Goal: Task Accomplishment & Management: Manage account settings

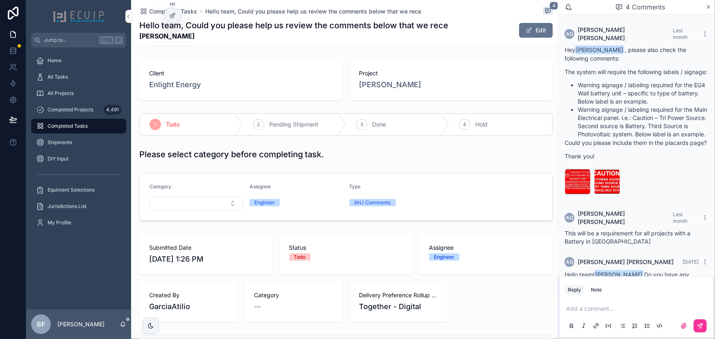
scroll to position [78, 0]
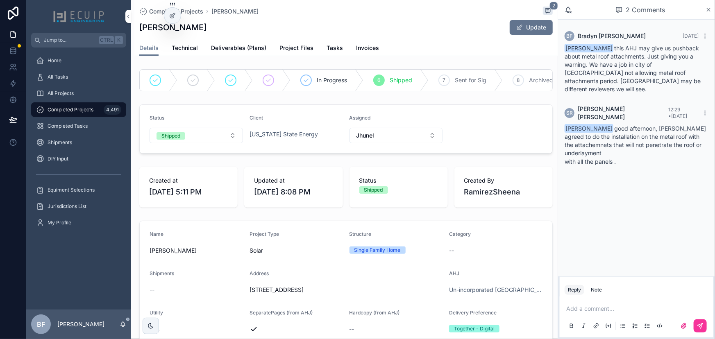
scroll to position [186, 0]
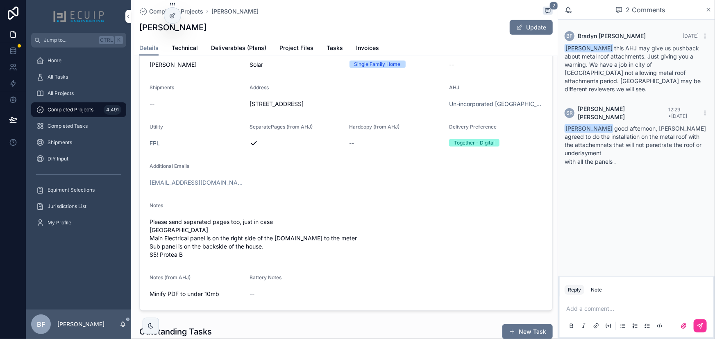
click at [193, 48] on span "Technical" at bounding box center [185, 48] width 26 height 8
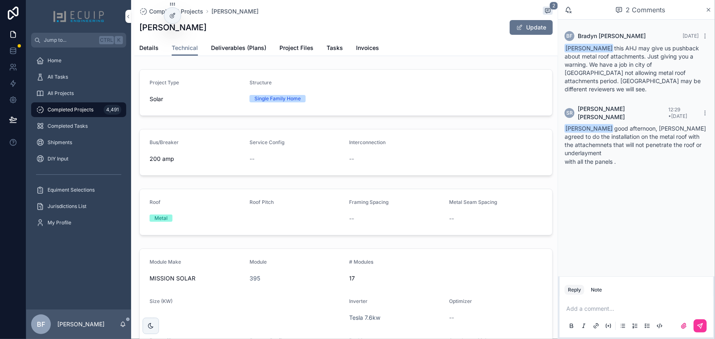
click at [337, 46] on span "Tasks" at bounding box center [335, 48] width 16 height 8
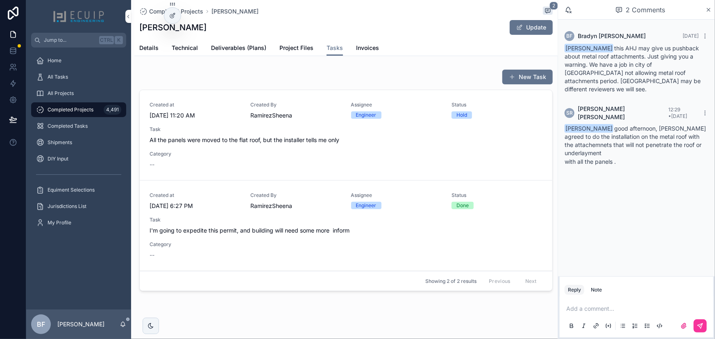
click at [326, 137] on span "All the panels were moved to the flat roof, but the installer tells me only" at bounding box center [346, 140] width 393 height 8
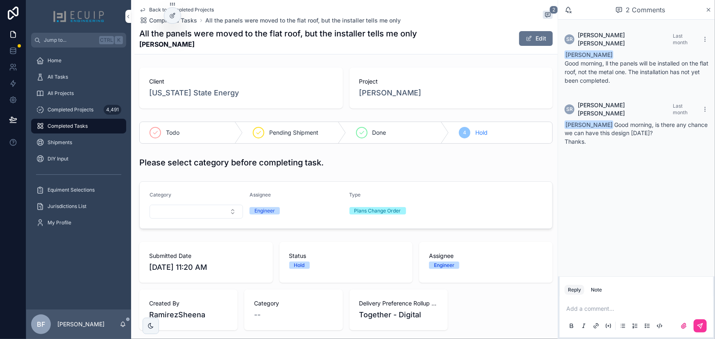
click at [361, 100] on div "Project OLANDER SUSAN L" at bounding box center [452, 88] width 204 height 41
click at [367, 97] on span "OLANDER SUSAN L" at bounding box center [391, 92] width 62 height 11
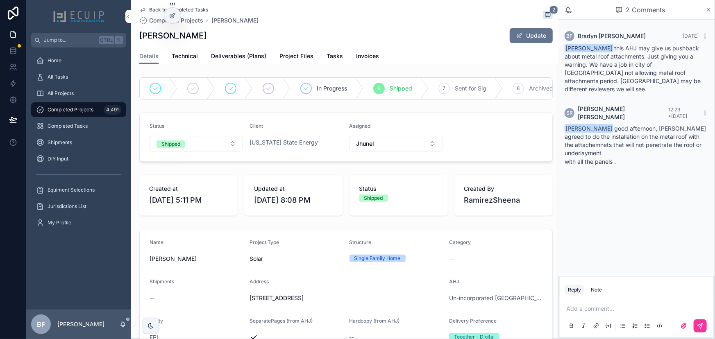
click at [640, 308] on p "scrollable content" at bounding box center [639, 309] width 144 height 8
click at [701, 324] on icon "scrollable content" at bounding box center [700, 326] width 5 height 5
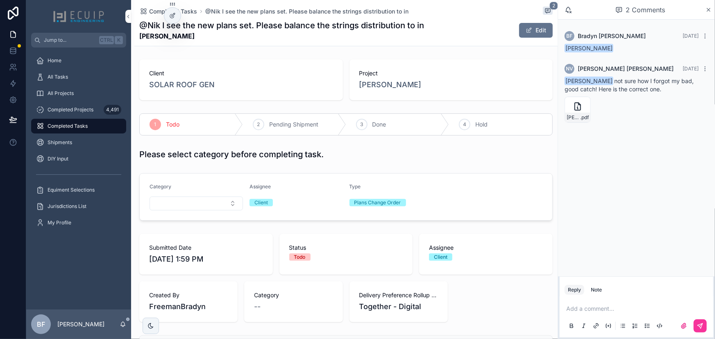
click at [0, 0] on icon "scrollable content" at bounding box center [0, 0] width 0 height 0
drag, startPoint x: 184, startPoint y: 38, endPoint x: 133, endPoint y: 40, distance: 51.3
click at [133, 40] on div "Completed Tasks @Nik I see the new plans set. Please balance the strings distri…" at bounding box center [344, 302] width 427 height 605
copy strong "NELSON RAMIREZ"
click at [362, 128] on div "3" at bounding box center [361, 124] width 11 height 11
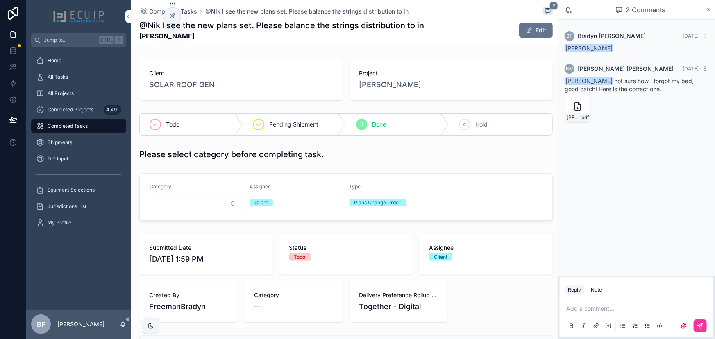
click at [389, 87] on span "NELSON RAMIREZ" at bounding box center [391, 84] width 62 height 11
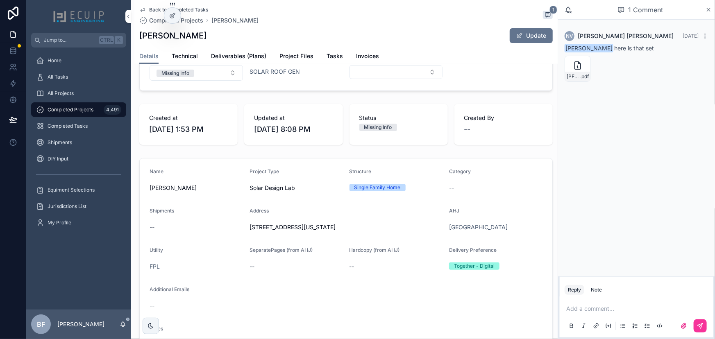
scroll to position [74, 0]
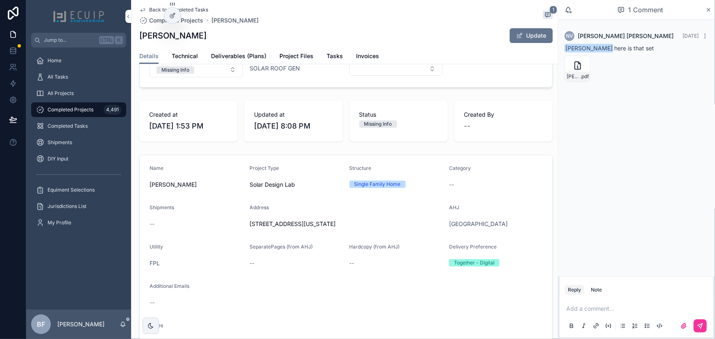
click at [246, 55] on span "Deliverables (Plans)" at bounding box center [238, 56] width 55 height 8
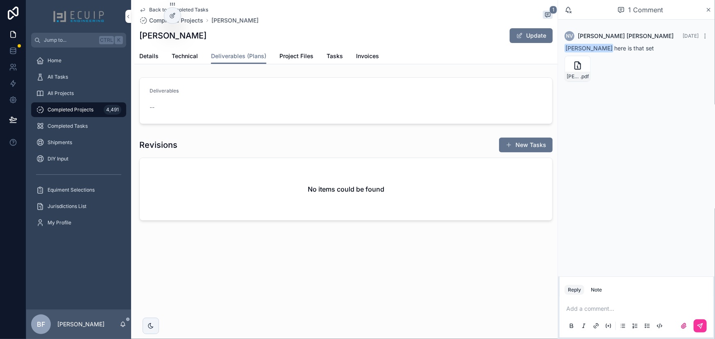
click at [515, 40] on button "Update" at bounding box center [531, 35] width 43 height 15
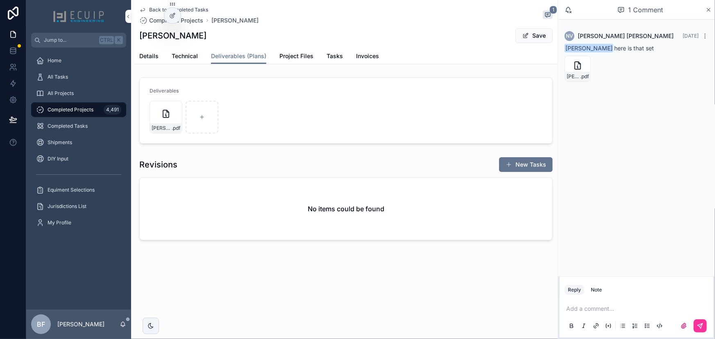
click at [523, 36] on span "scrollable content" at bounding box center [526, 35] width 7 height 7
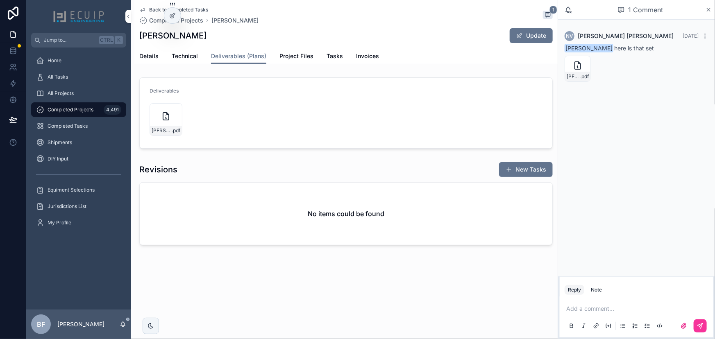
click at [151, 56] on span "Details" at bounding box center [148, 56] width 19 height 8
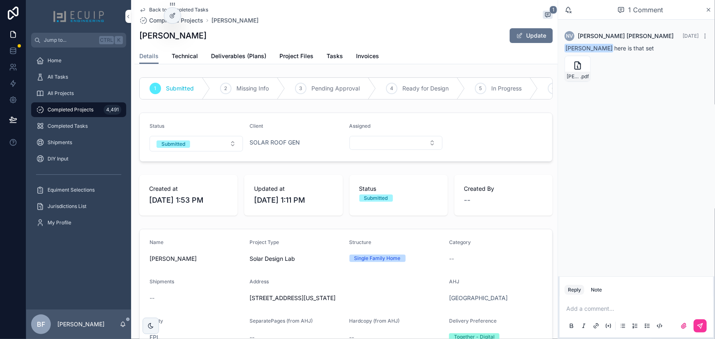
click at [203, 150] on button "Submitted" at bounding box center [196, 144] width 93 height 16
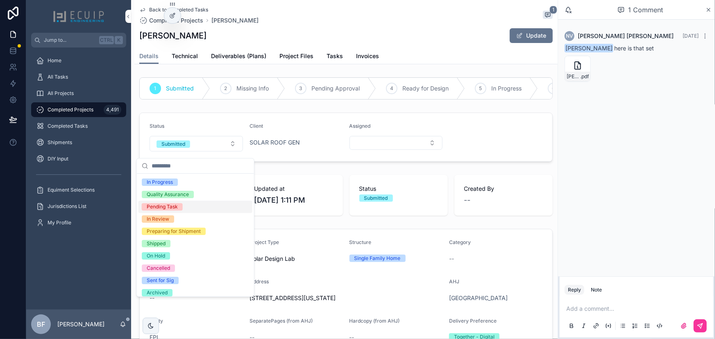
scroll to position [64, 0]
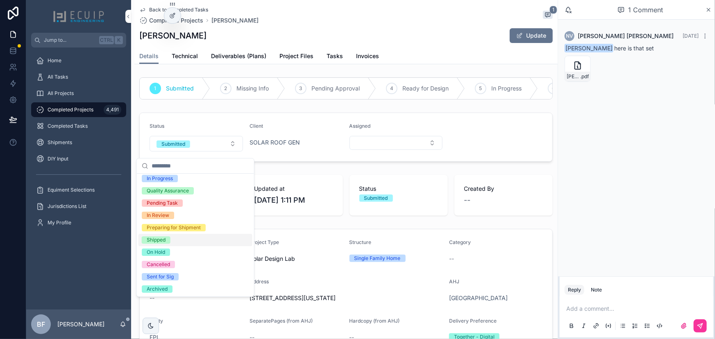
click at [168, 240] on span "Shipped" at bounding box center [156, 240] width 29 height 7
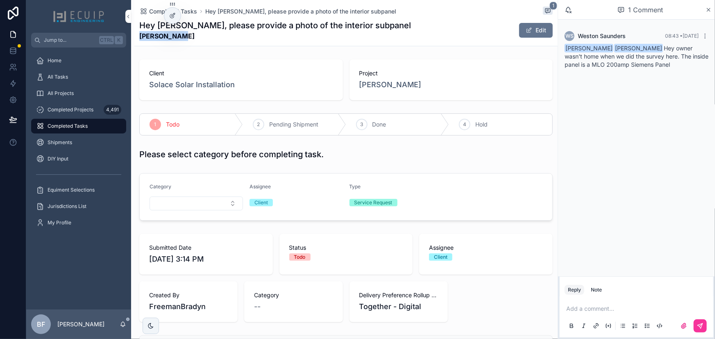
drag, startPoint x: 182, startPoint y: 39, endPoint x: 135, endPoint y: 38, distance: 46.8
click at [135, 38] on div "Completed Tasks Hey Wes, please provide a photo of the interior subpanel 1 Hey …" at bounding box center [346, 23] width 424 height 46
copy strong "Gisela Wong"
click at [374, 124] on span "Done" at bounding box center [380, 125] width 14 height 8
click at [380, 80] on span "Gisela Wong" at bounding box center [391, 84] width 62 height 11
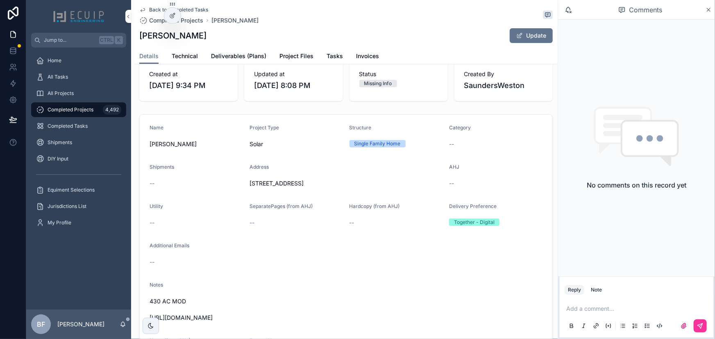
scroll to position [149, 0]
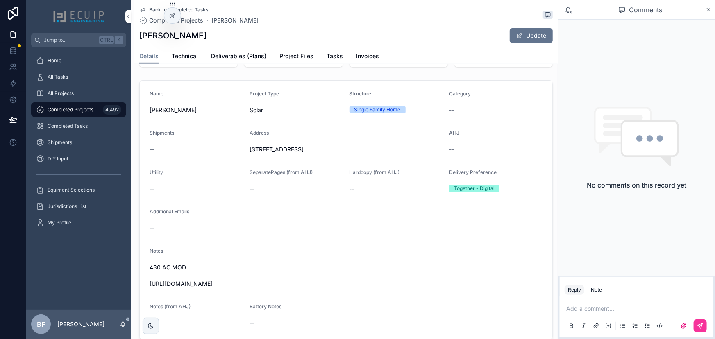
drag, startPoint x: 305, startPoint y: 289, endPoint x: 147, endPoint y: 294, distance: 157.9
click at [147, 294] on form "Name Gisela Wong Project Type Solar Structure Single Family Home Category -- Sh…" at bounding box center [346, 210] width 413 height 259
copy span "https://photos.app.goo.gl/koKV7YoiyzQhjo3z9"
click at [332, 59] on span "Tasks" at bounding box center [335, 56] width 16 height 8
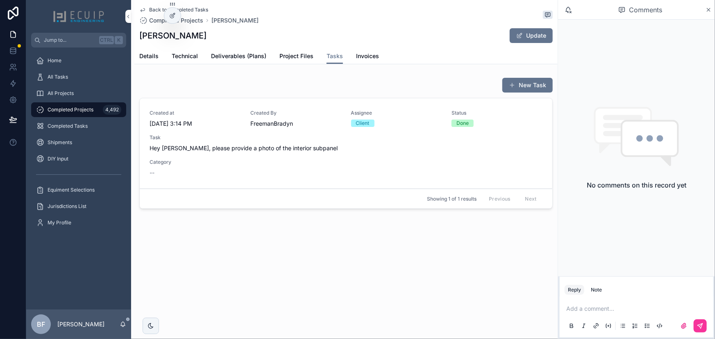
click at [149, 56] on span "Details" at bounding box center [148, 56] width 19 height 8
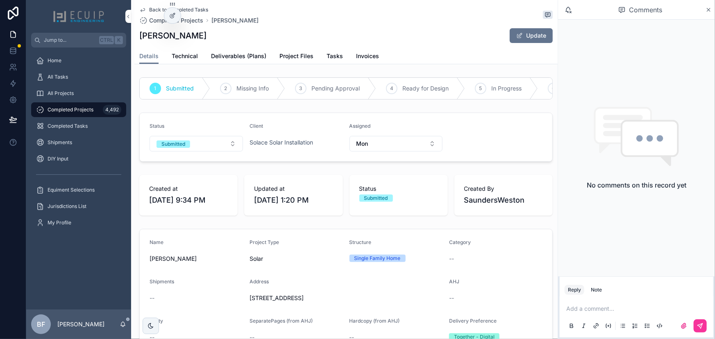
click at [207, 148] on button "Submitted" at bounding box center [196, 144] width 93 height 16
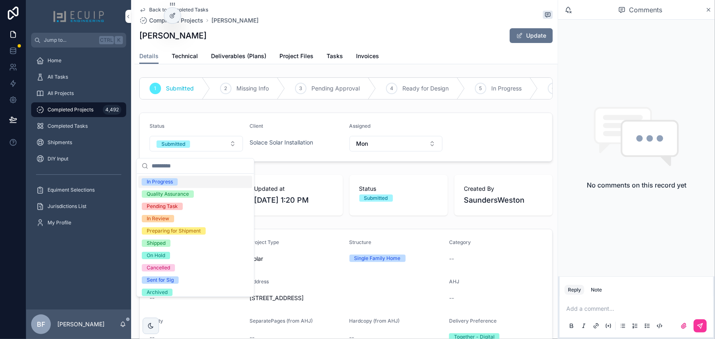
scroll to position [64, 0]
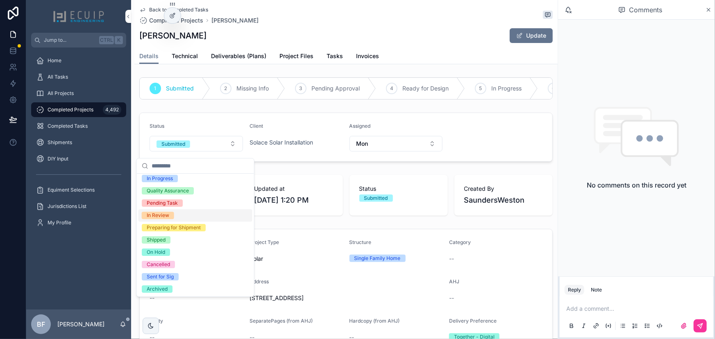
click at [164, 213] on div "In Review" at bounding box center [158, 215] width 23 height 7
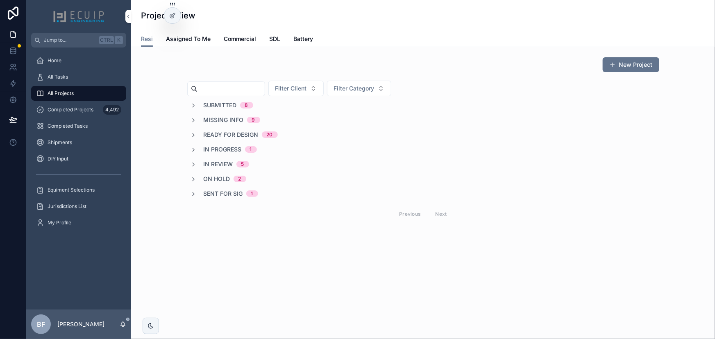
click at [217, 106] on span "Submitted" at bounding box center [220, 105] width 33 height 8
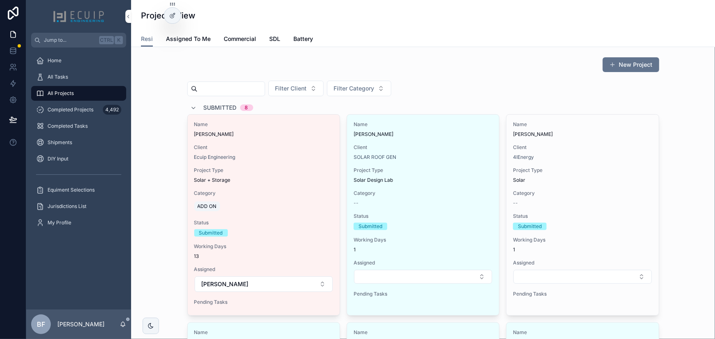
click at [421, 133] on span "Nickolaus Olsen" at bounding box center [423, 134] width 139 height 7
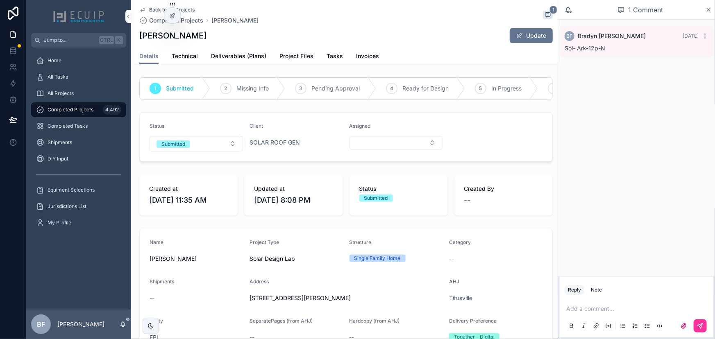
drag, startPoint x: 214, startPoint y: 42, endPoint x: 135, endPoint y: 41, distance: 78.7
click at [135, 41] on div "Back to All Projects Completed Projects Nickolaus Olsen 1 Nickolaus Olsen Updat…" at bounding box center [346, 32] width 424 height 64
copy h1 "Nickolaus Olsen"
click at [290, 54] on span "Project Files" at bounding box center [297, 56] width 34 height 8
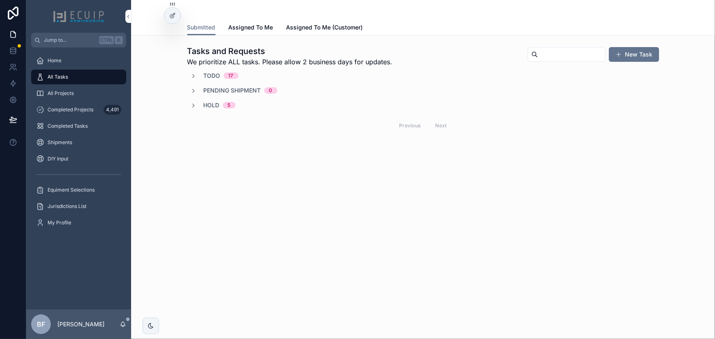
click at [72, 94] on span "All Projects" at bounding box center [61, 93] width 26 height 7
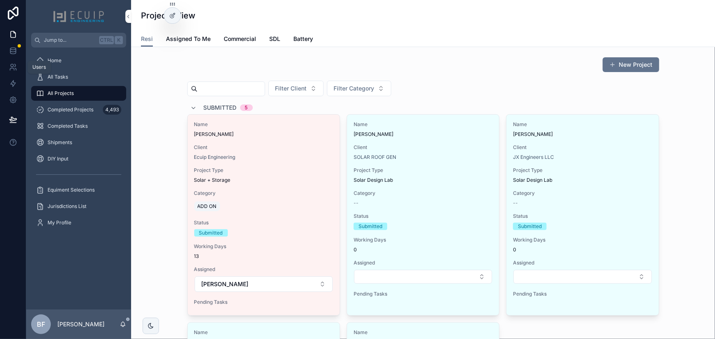
click at [15, 62] on link at bounding box center [13, 67] width 26 height 16
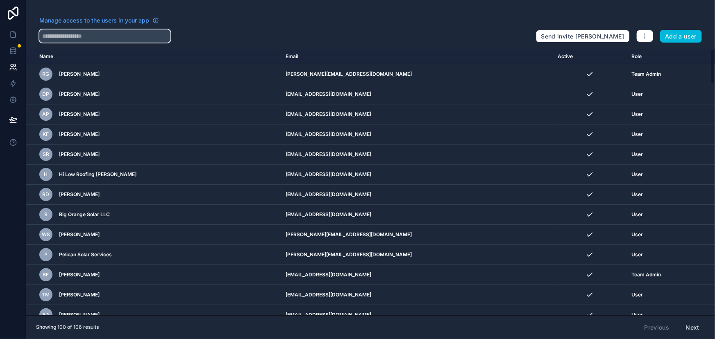
click at [96, 39] on input "text" at bounding box center [104, 36] width 131 height 13
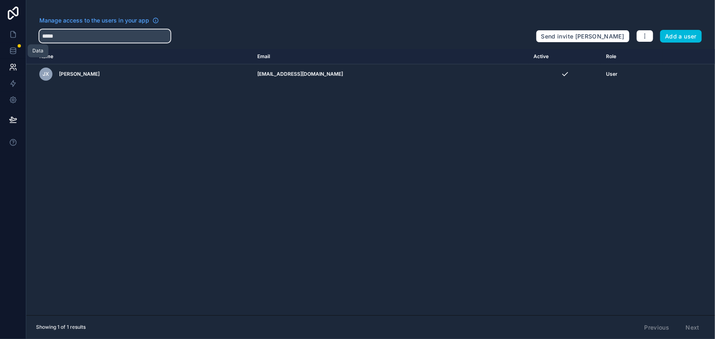
type input "*****"
click at [13, 50] on icon at bounding box center [12, 49] width 5 height 2
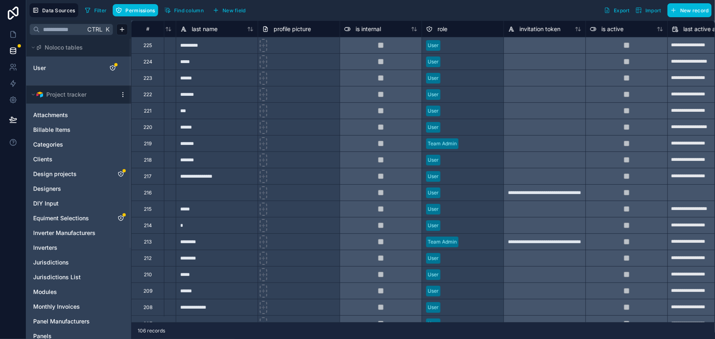
scroll to position [0, 157]
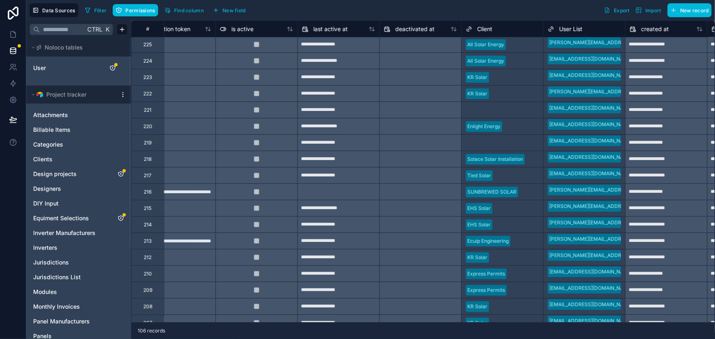
click at [491, 111] on div "Select a Client" at bounding box center [483, 110] width 34 height 7
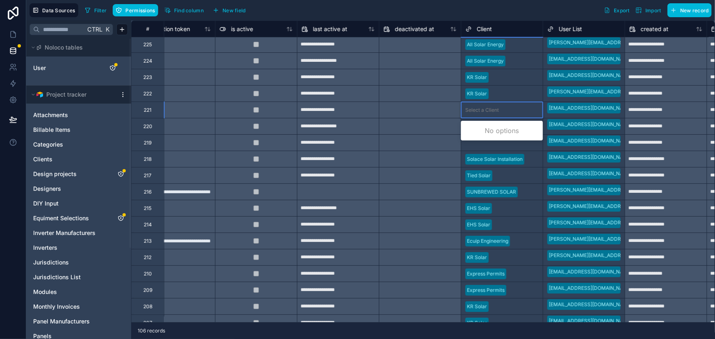
click at [528, 112] on div at bounding box center [521, 110] width 36 height 8
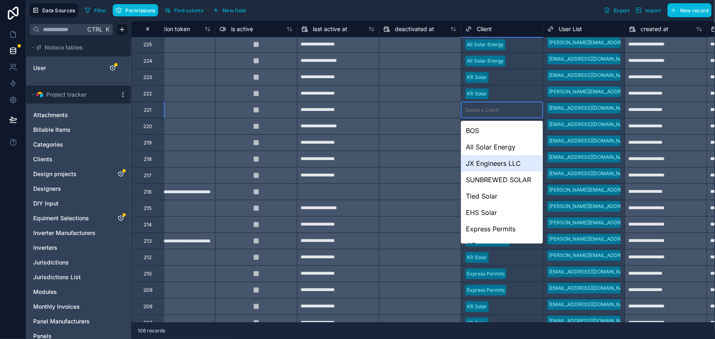
click at [510, 165] on div "JX Engineers LLC" at bounding box center [502, 163] width 82 height 16
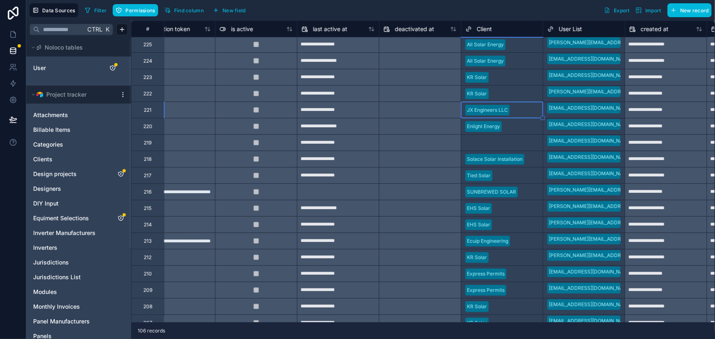
click at [444, 17] on div "Data Sources Filter Permissions Find column New field Export Import New record" at bounding box center [370, 10] width 689 height 21
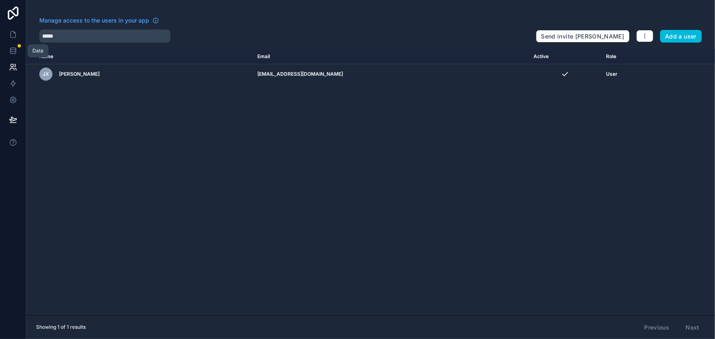
click at [10, 49] on icon at bounding box center [12, 50] width 5 height 3
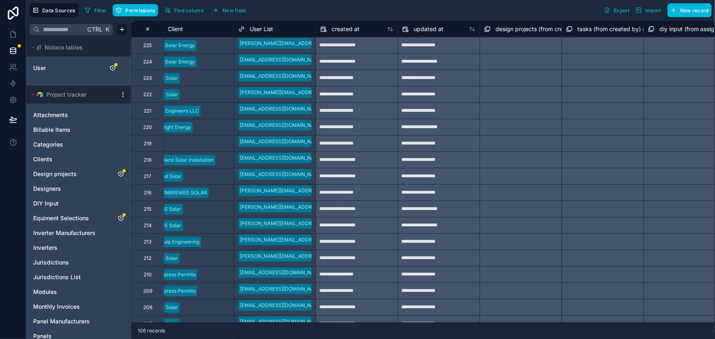
scroll to position [0, 832]
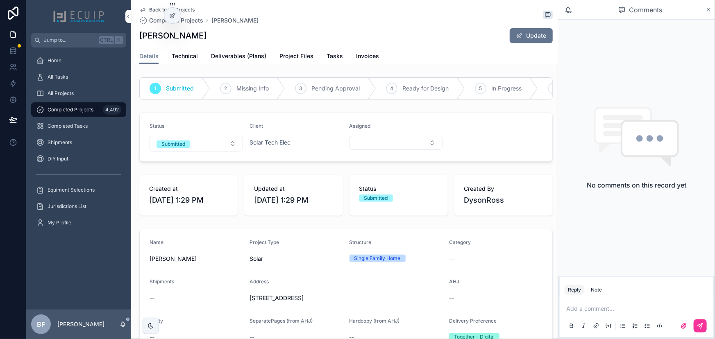
click at [199, 157] on form "Status Submitted Client Solar Tech Elec Assigned" at bounding box center [346, 137] width 413 height 48
click at [200, 152] on button "Submitted" at bounding box center [196, 144] width 93 height 16
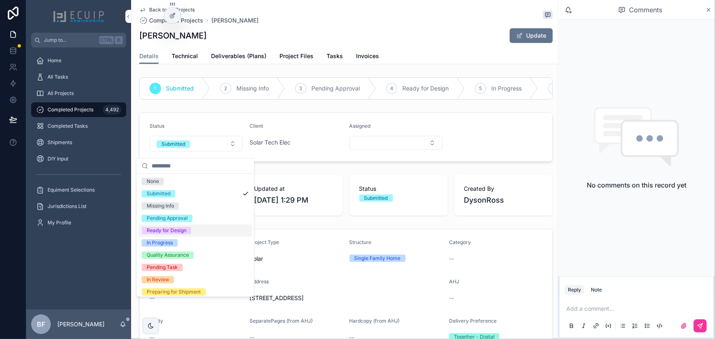
click at [171, 232] on div "Ready for Design" at bounding box center [167, 230] width 40 height 7
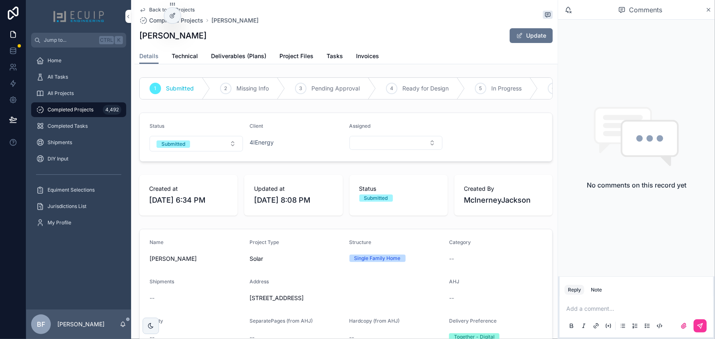
click at [194, 150] on button "Submitted" at bounding box center [196, 144] width 93 height 16
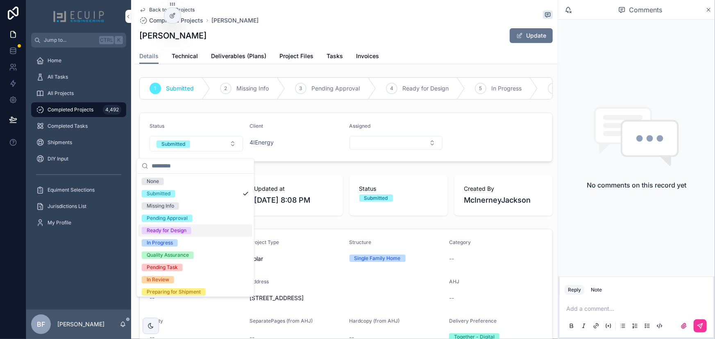
click at [163, 228] on div "Ready for Design" at bounding box center [167, 230] width 40 height 7
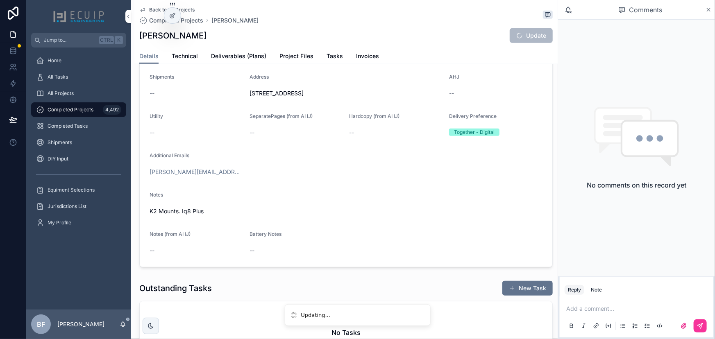
scroll to position [223, 0]
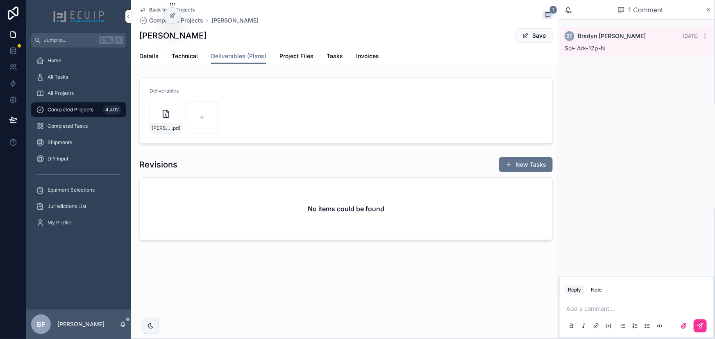
click at [531, 37] on button "Save" at bounding box center [534, 35] width 37 height 15
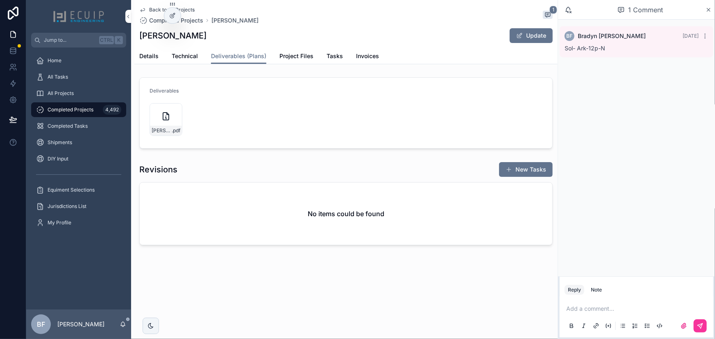
click at [147, 52] on span "Details" at bounding box center [148, 56] width 19 height 8
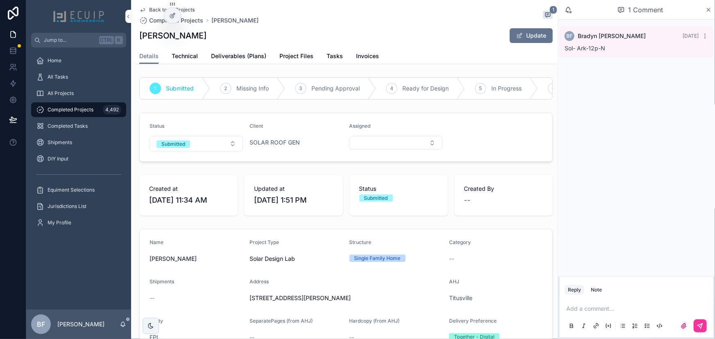
drag, startPoint x: 194, startPoint y: 145, endPoint x: 198, endPoint y: 149, distance: 4.9
click at [194, 145] on button "Submitted" at bounding box center [196, 144] width 93 height 16
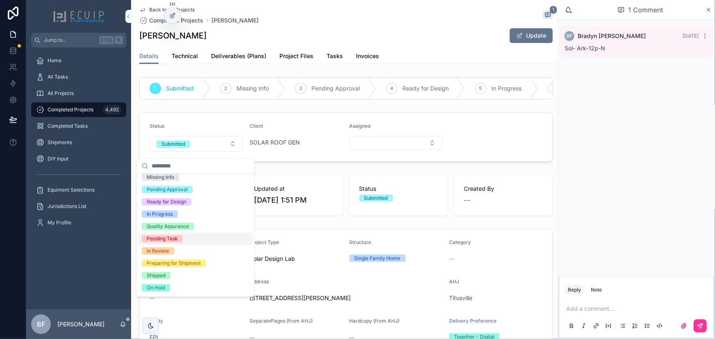
scroll to position [64, 0]
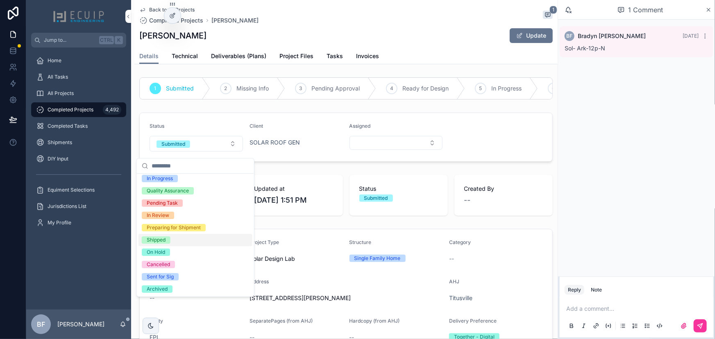
click at [159, 242] on div "Shipped" at bounding box center [156, 240] width 19 height 7
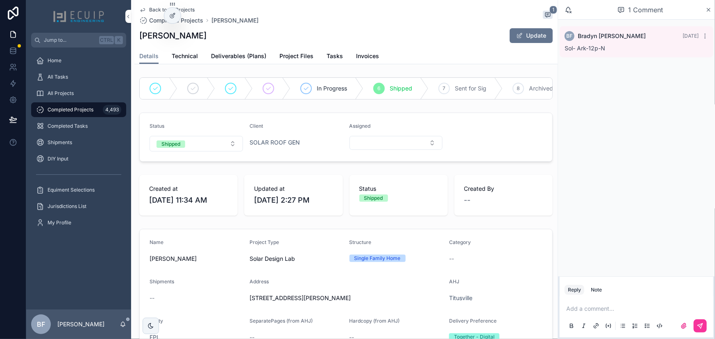
drag, startPoint x: 82, startPoint y: 94, endPoint x: 100, endPoint y: 88, distance: 19.2
click at [82, 94] on div "All Projects" at bounding box center [78, 93] width 85 height 13
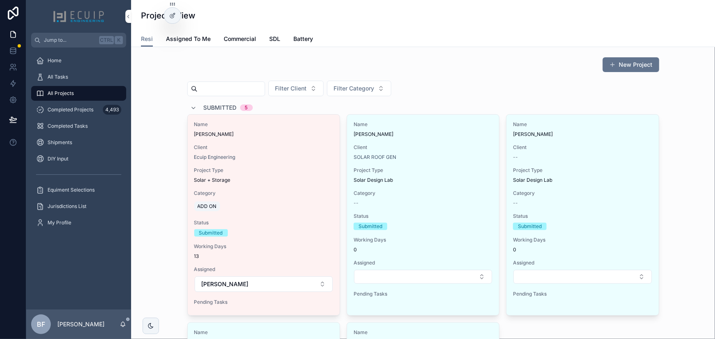
click at [622, 197] on div "Category --" at bounding box center [582, 198] width 139 height 16
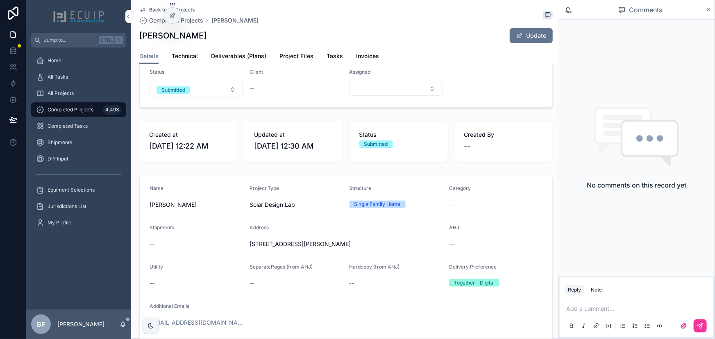
scroll to position [37, 0]
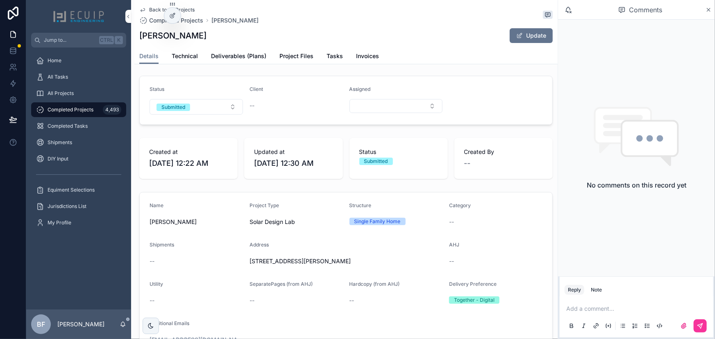
click at [519, 35] on button "Update" at bounding box center [531, 35] width 43 height 15
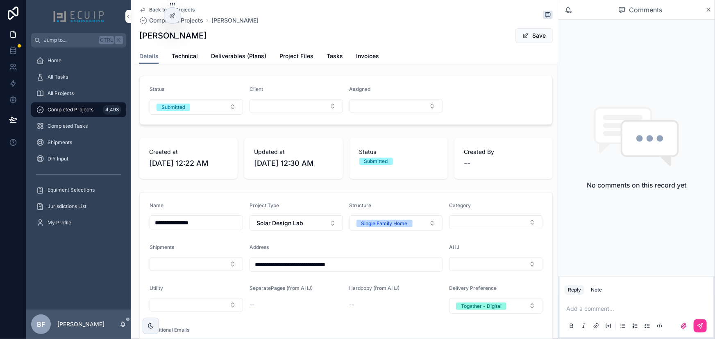
click at [303, 113] on button "Select Button" at bounding box center [296, 106] width 93 height 14
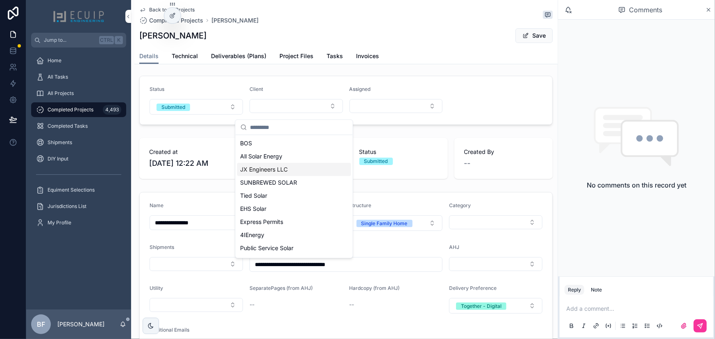
click at [295, 165] on div "JX Engineers LLC" at bounding box center [294, 169] width 114 height 13
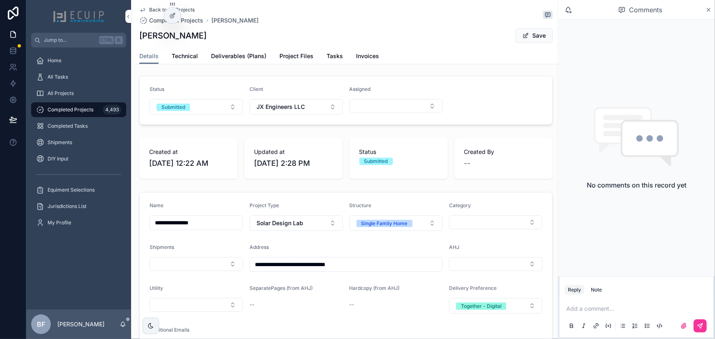
click at [531, 35] on button "Save" at bounding box center [534, 35] width 37 height 15
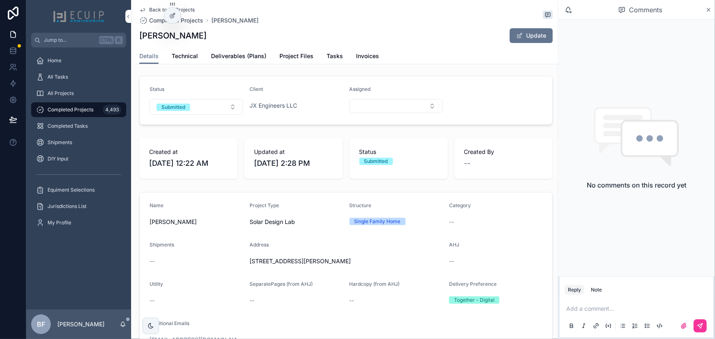
click at [64, 92] on span "All Projects" at bounding box center [61, 93] width 26 height 7
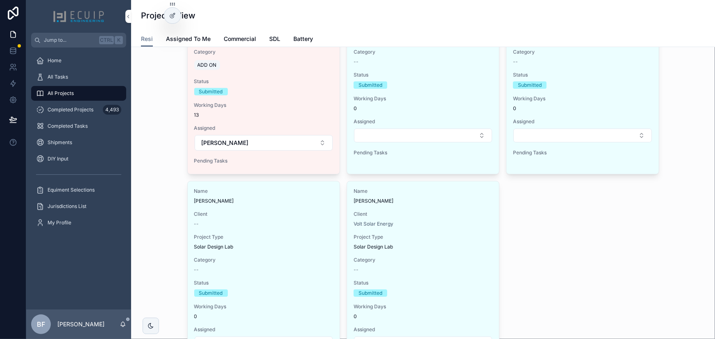
scroll to position [149, 0]
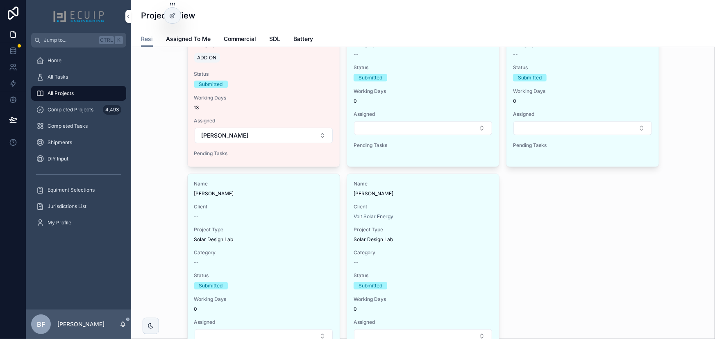
click at [282, 201] on div "Name Michael Zappia Client -- Project Type Solar Design Lab Category -- Status …" at bounding box center [264, 270] width 152 height 193
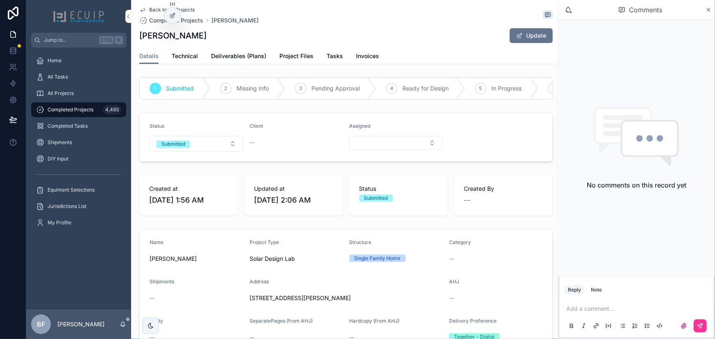
click at [90, 96] on div "All Projects" at bounding box center [78, 93] width 85 height 13
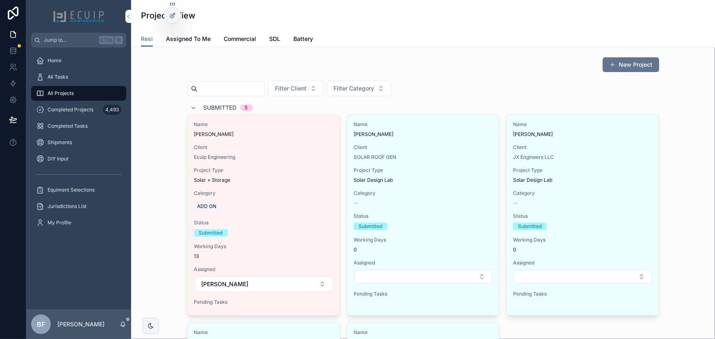
click at [587, 140] on div "Name Leonard F. Jones Client JX Engineers LLC Project Type Solar Design Lab Cat…" at bounding box center [583, 211] width 152 height 193
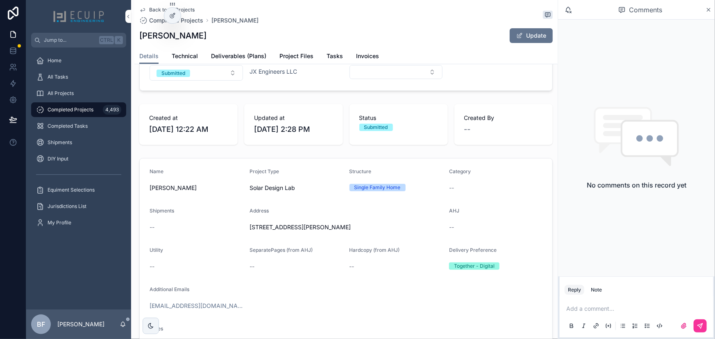
scroll to position [74, 0]
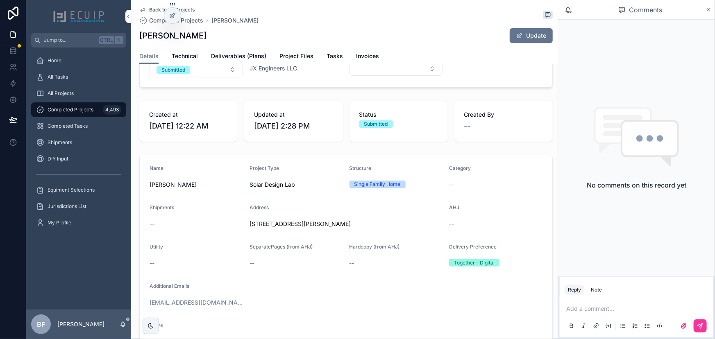
click at [74, 88] on div "All Projects" at bounding box center [78, 93] width 85 height 13
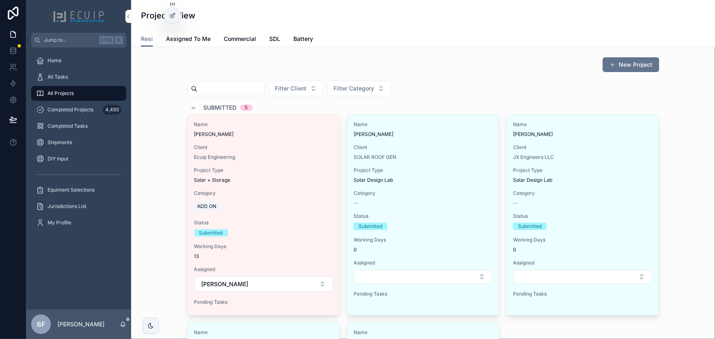
scroll to position [186, 0]
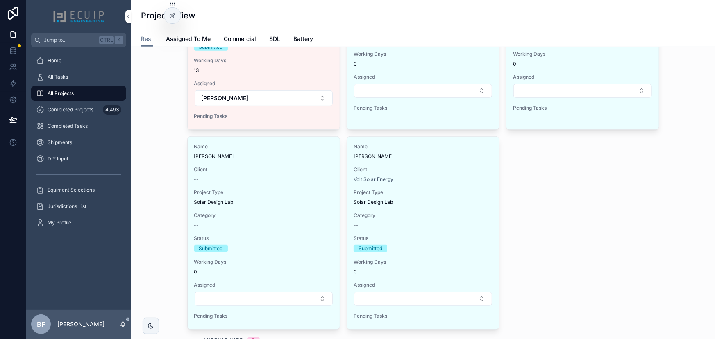
click at [312, 191] on span "Project Type" at bounding box center [263, 192] width 139 height 7
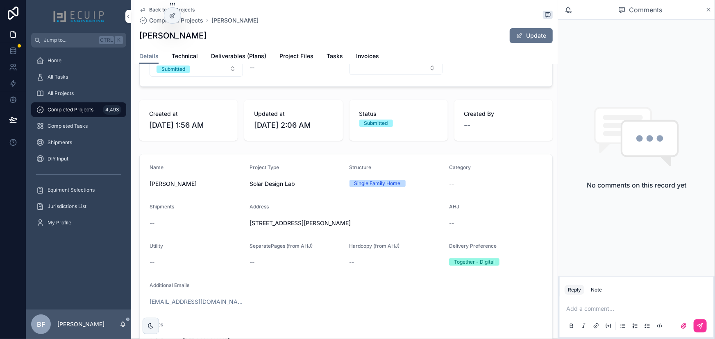
scroll to position [112, 0]
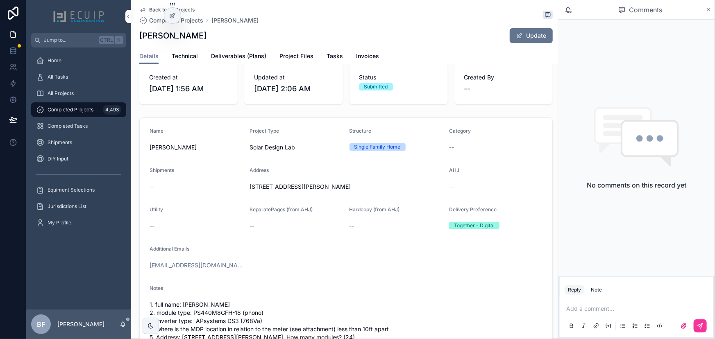
click at [96, 87] on div "All Projects" at bounding box center [78, 93] width 85 height 13
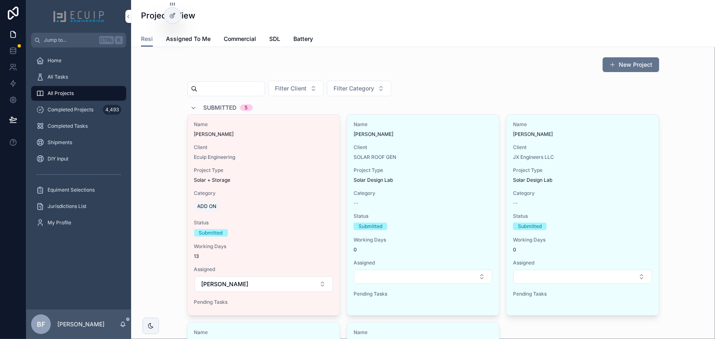
click at [577, 133] on span "Leonard F. Jones" at bounding box center [582, 134] width 139 height 7
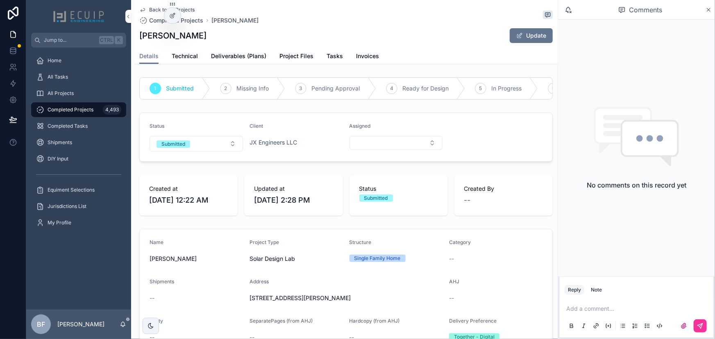
click at [91, 96] on div "All Projects" at bounding box center [78, 93] width 85 height 13
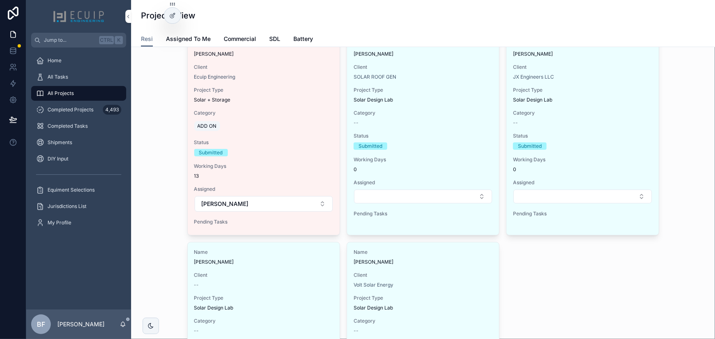
scroll to position [112, 0]
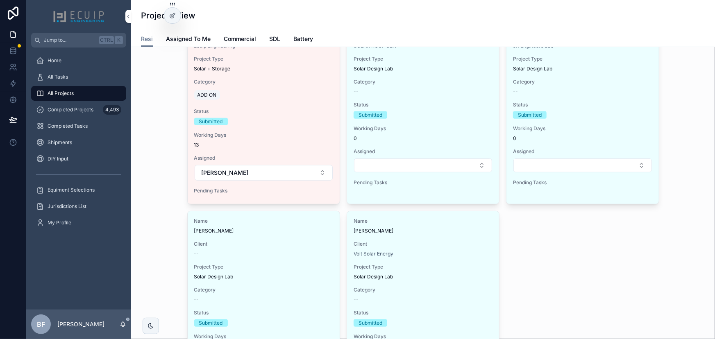
click at [306, 248] on div "Client --" at bounding box center [263, 249] width 139 height 16
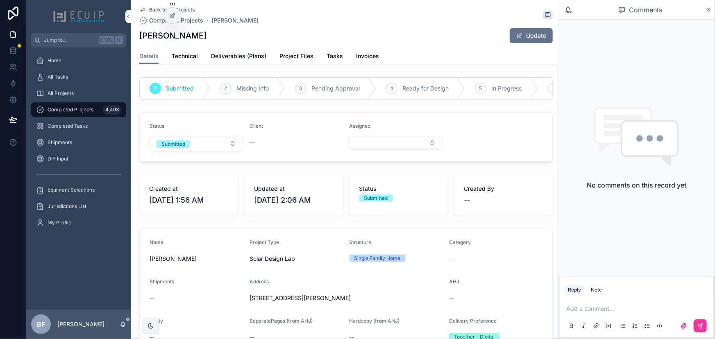
click at [518, 37] on button "Update" at bounding box center [531, 35] width 43 height 15
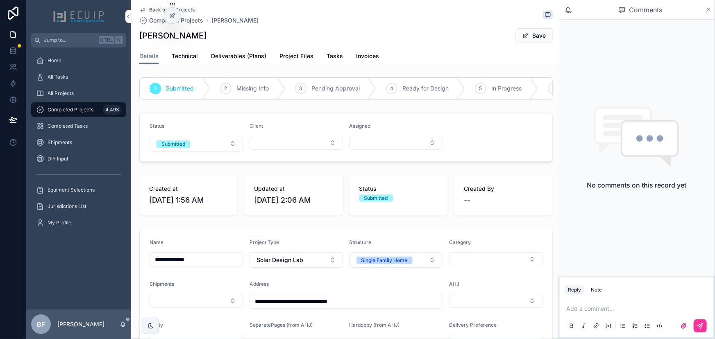
click at [294, 152] on div "Client" at bounding box center [296, 137] width 93 height 29
click at [294, 150] on button "Select Button" at bounding box center [296, 143] width 93 height 14
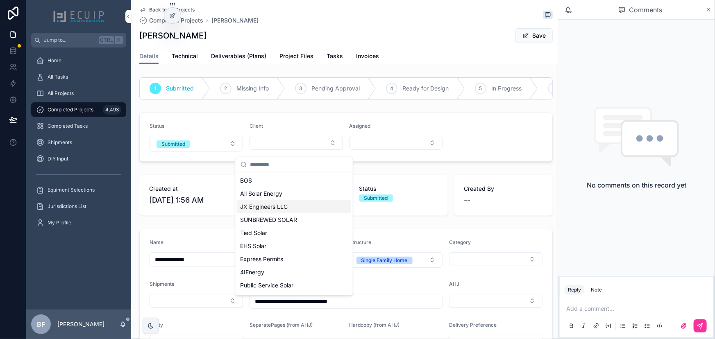
click at [289, 209] on div "JX Engineers LLC" at bounding box center [294, 206] width 114 height 13
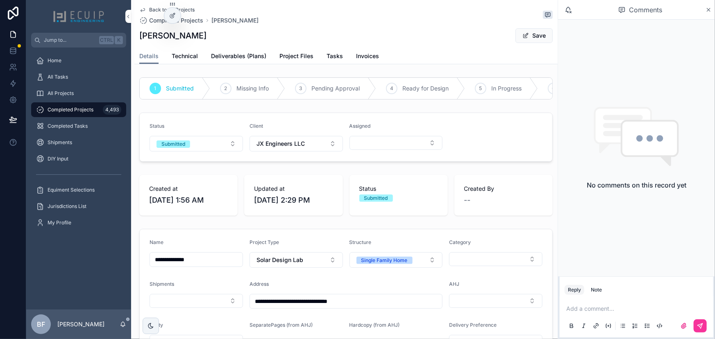
click at [535, 35] on button "Save" at bounding box center [534, 35] width 37 height 15
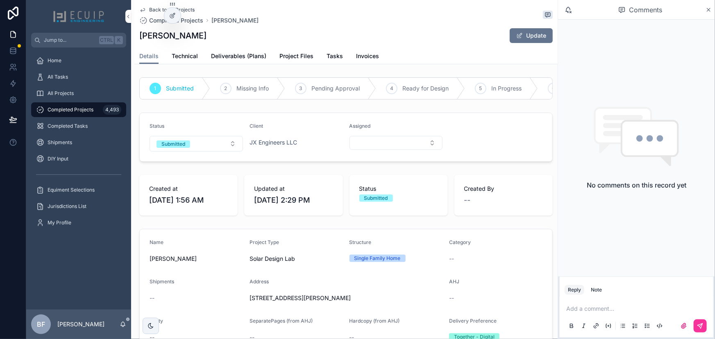
click at [94, 86] on link "All Projects" at bounding box center [78, 93] width 95 height 15
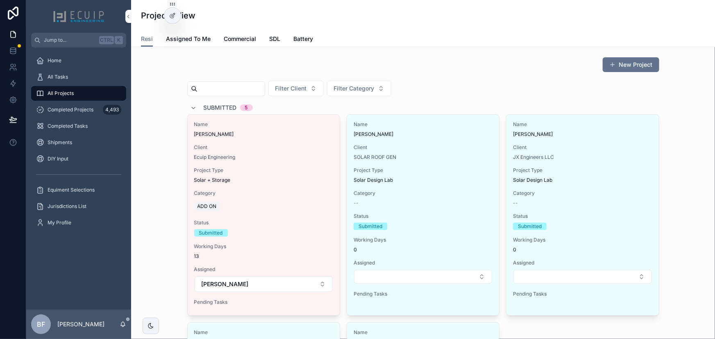
click at [277, 148] on span "Client" at bounding box center [263, 147] width 139 height 7
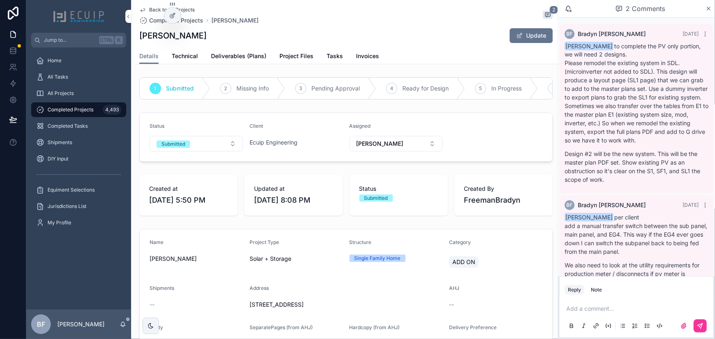
click at [206, 147] on button "Submitted" at bounding box center [196, 144] width 93 height 16
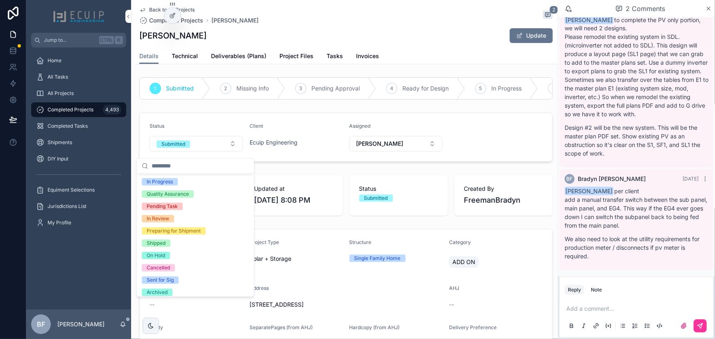
scroll to position [64, 0]
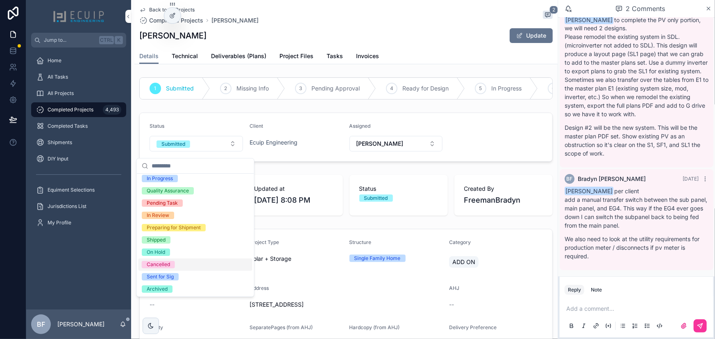
click at [171, 266] on span "Cancelled" at bounding box center [158, 264] width 33 height 7
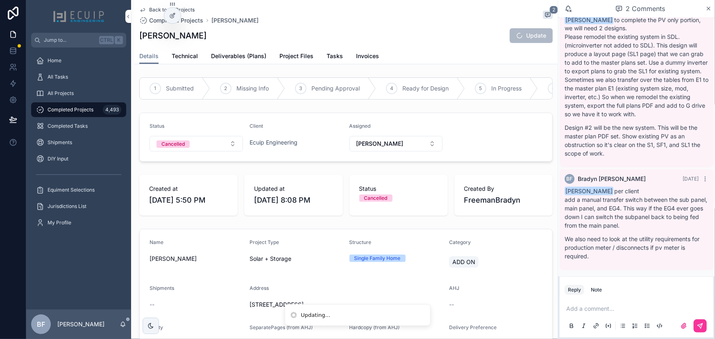
click at [73, 95] on span "All Projects" at bounding box center [61, 93] width 26 height 7
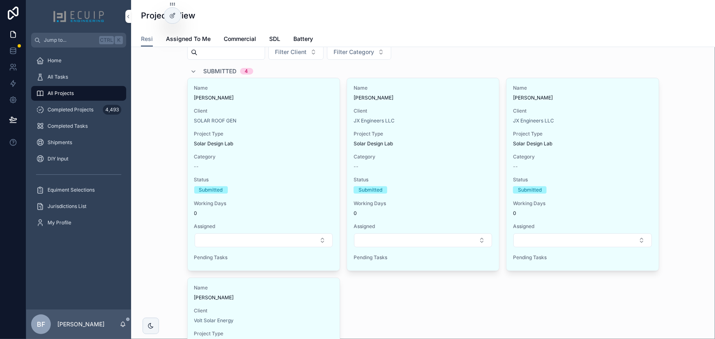
scroll to position [37, 0]
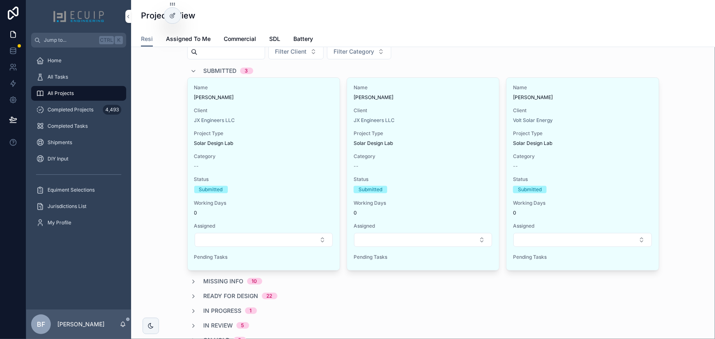
click at [211, 70] on span "Submitted" at bounding box center [220, 71] width 33 height 8
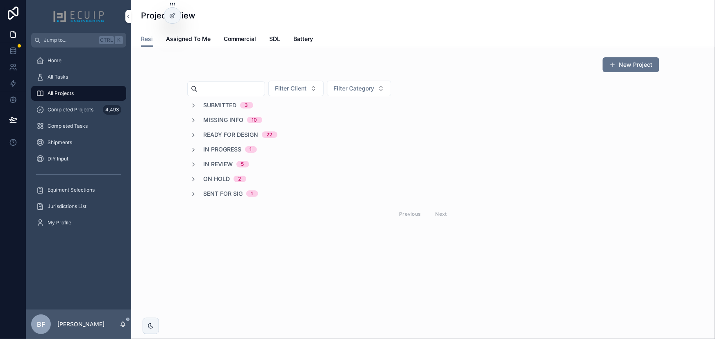
scroll to position [0, 0]
click at [225, 163] on span "In Review" at bounding box center [219, 164] width 30 height 8
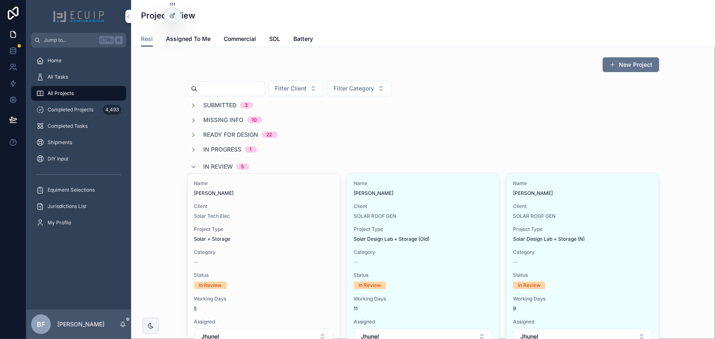
click at [227, 150] on span "In Progress" at bounding box center [223, 150] width 38 height 8
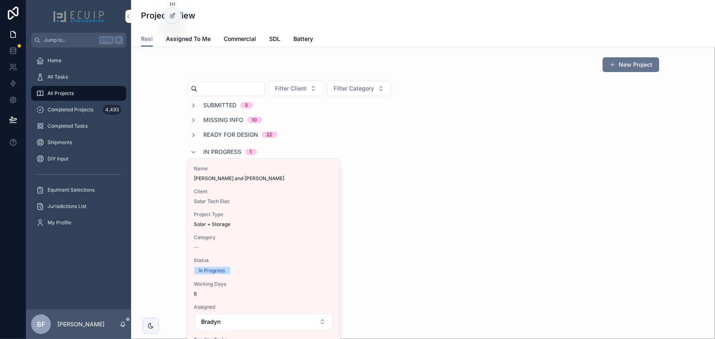
click at [287, 191] on span "Client" at bounding box center [263, 192] width 139 height 7
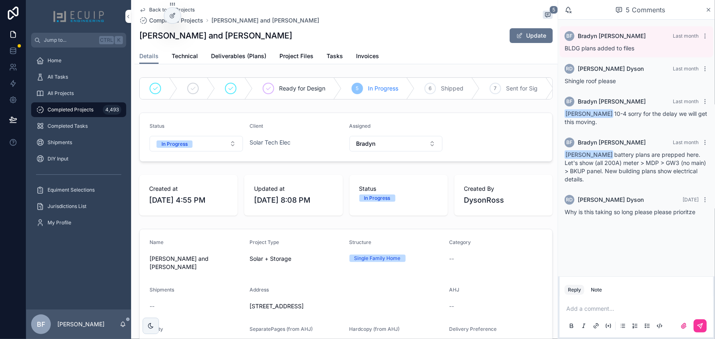
click at [354, 144] on button "Bradyn" at bounding box center [396, 144] width 93 height 16
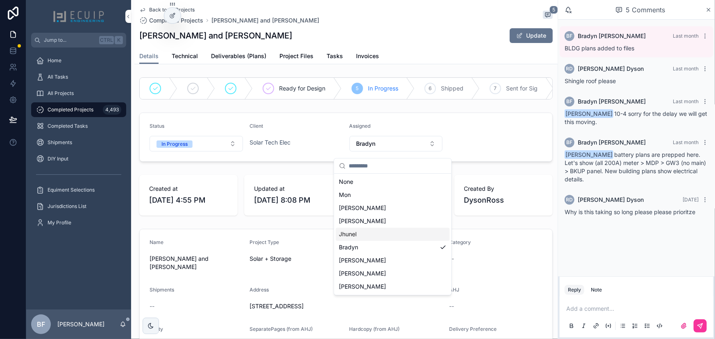
click at [380, 229] on div "Jhunel" at bounding box center [393, 234] width 114 height 13
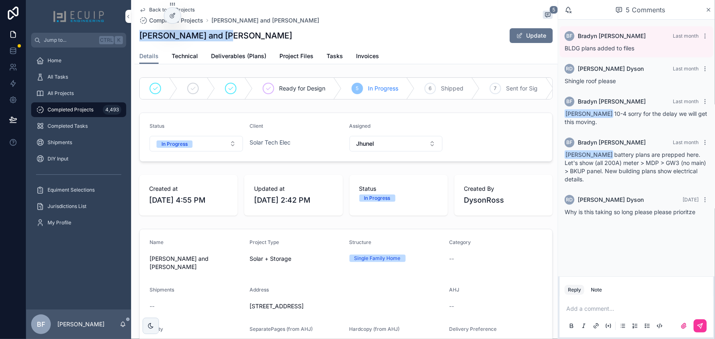
drag, startPoint x: 242, startPoint y: 39, endPoint x: 141, endPoint y: 42, distance: 100.9
click at [141, 42] on div "Kari and Shawn Byers Update" at bounding box center [346, 36] width 414 height 16
copy h1 "Kari and Shawn Byers"
click at [618, 310] on p "scrollable content" at bounding box center [639, 309] width 144 height 8
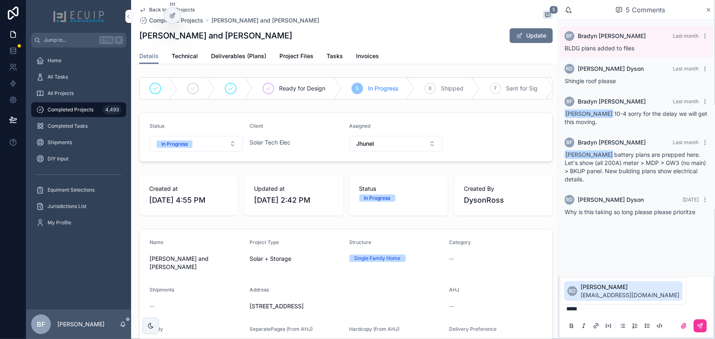
click at [615, 294] on span "info@solartechelec.com" at bounding box center [630, 296] width 99 height 8
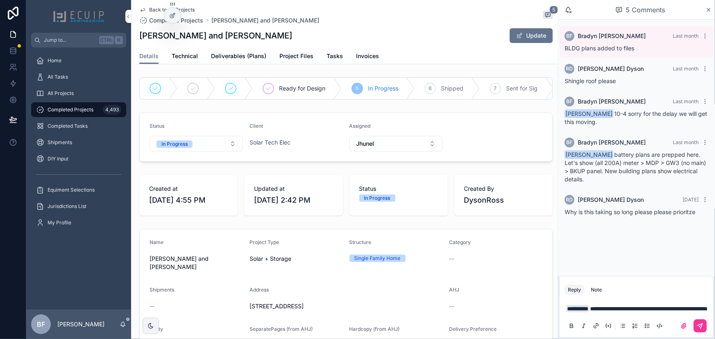
click at [695, 326] on button "scrollable content" at bounding box center [700, 326] width 13 height 13
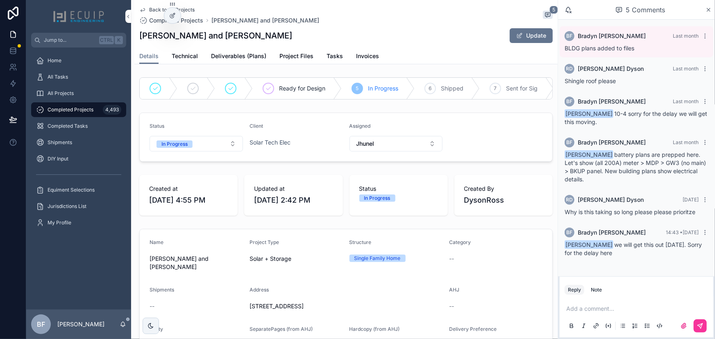
click at [71, 98] on div "All Projects" at bounding box center [78, 93] width 85 height 13
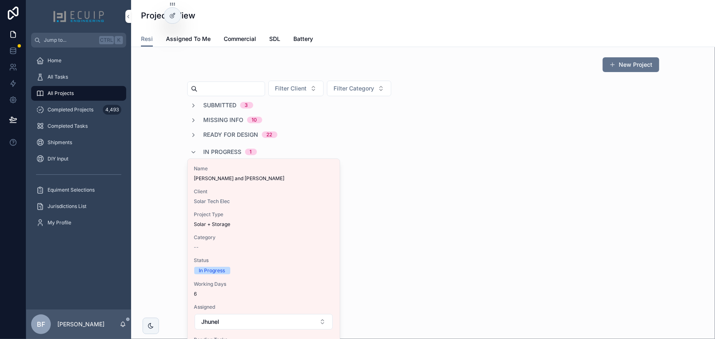
click at [217, 148] on span "In Progress" at bounding box center [223, 152] width 38 height 8
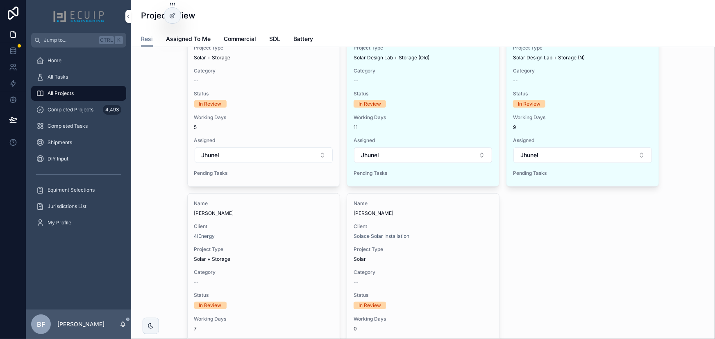
scroll to position [186, 0]
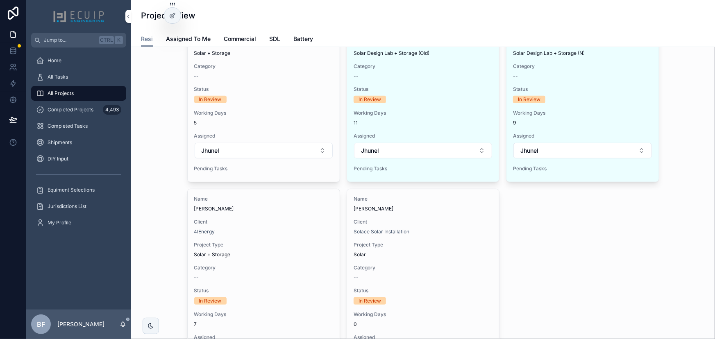
click at [78, 75] on div "All Tasks" at bounding box center [78, 77] width 85 height 13
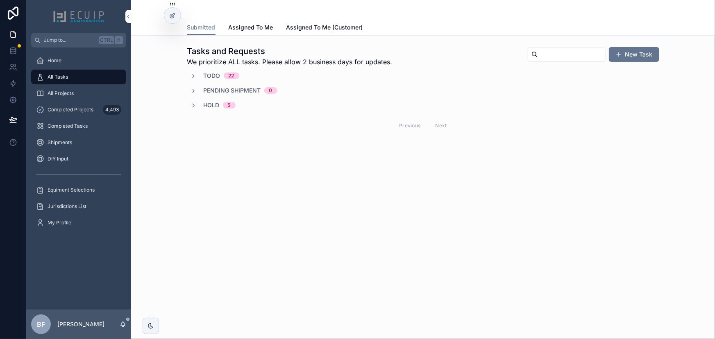
click at [214, 77] on span "Todo" at bounding box center [212, 76] width 17 height 8
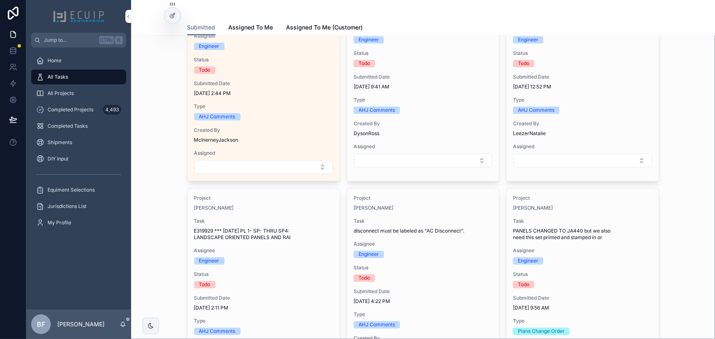
scroll to position [969, 0]
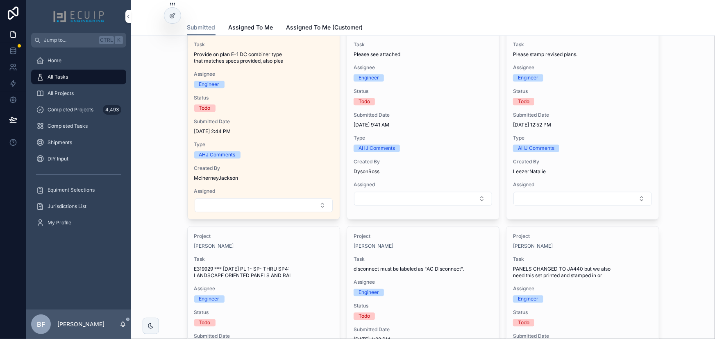
click at [618, 101] on div "Todo" at bounding box center [582, 101] width 139 height 7
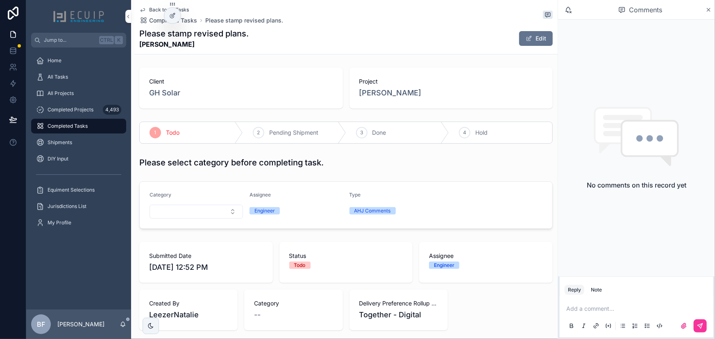
click at [380, 95] on span "[PERSON_NAME]" at bounding box center [391, 92] width 62 height 11
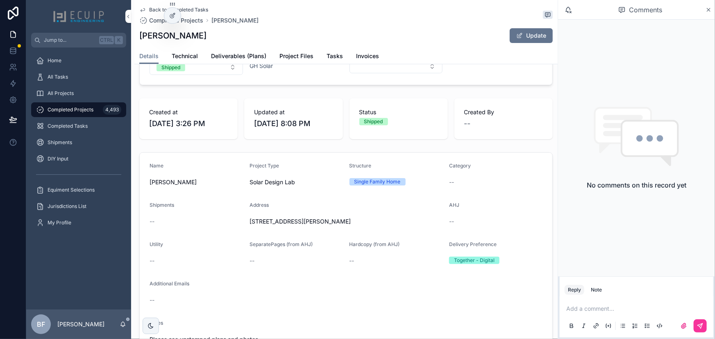
scroll to position [186, 0]
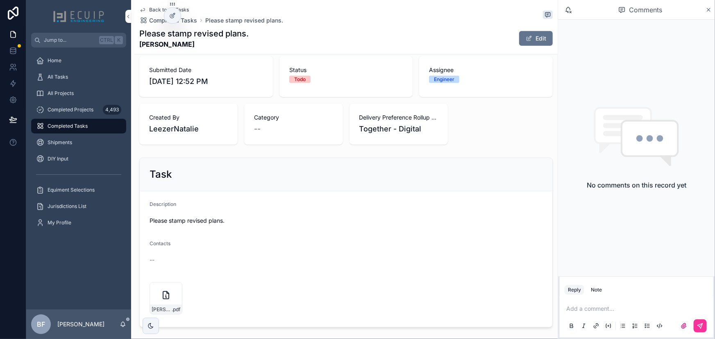
click at [0, 0] on icon "scrollable content" at bounding box center [0, 0] width 0 height 0
drag, startPoint x: 184, startPoint y: 51, endPoint x: 141, endPoint y: 52, distance: 43.1
click at [141, 52] on div "Back to All Tasks Completed Tasks Please stamp revised plans. Please stamp revi…" at bounding box center [346, 27] width 414 height 54
copy strong "Osby Green"
click at [162, 307] on span "Osby-Green-Engineering-(2)" at bounding box center [162, 310] width 20 height 7
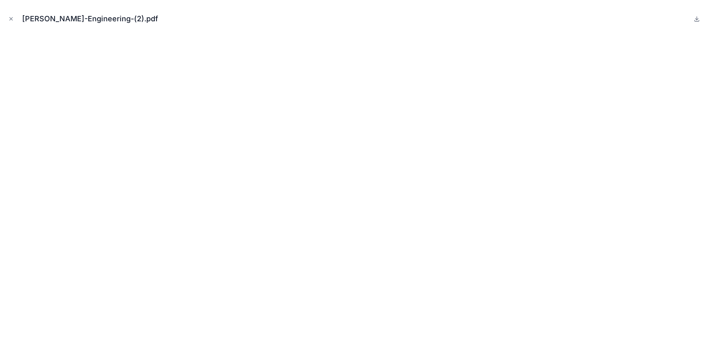
click at [5, 18] on div "Osby-Green-Engineering-(2).pdf" at bounding box center [357, 169] width 715 height 339
click at [16, 18] on div "Osby-Green-Engineering-(2).pdf" at bounding box center [358, 19] width 702 height 25
click at [14, 19] on button "Close modal" at bounding box center [11, 18] width 9 height 9
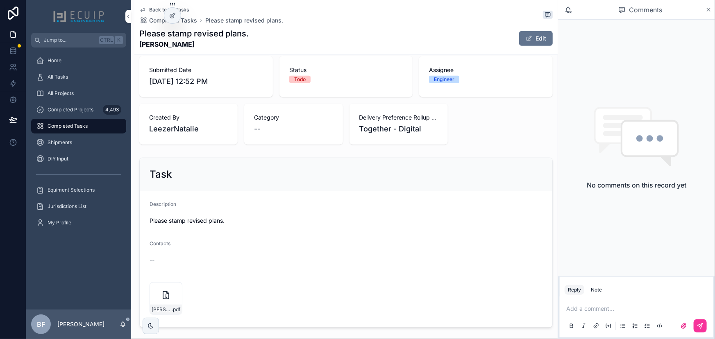
click at [612, 311] on p "scrollable content" at bounding box center [639, 309] width 144 height 8
click at [607, 289] on span "Natalie Leezer" at bounding box center [654, 287] width 146 height 8
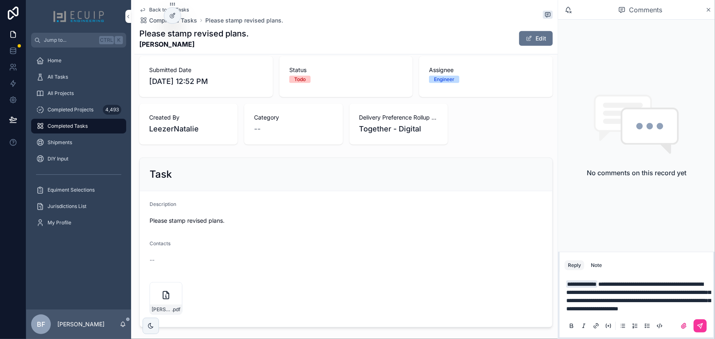
click at [701, 324] on icon "scrollable content" at bounding box center [700, 326] width 7 height 7
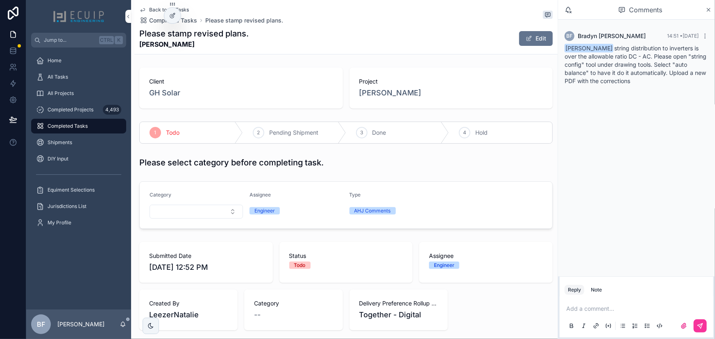
click at [465, 137] on div "4 Hold" at bounding box center [500, 132] width 103 height 21
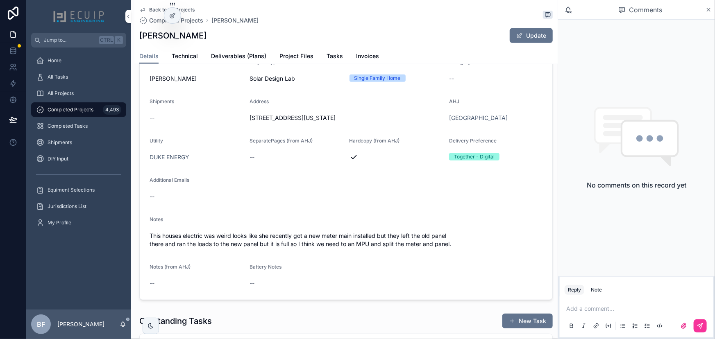
scroll to position [186, 0]
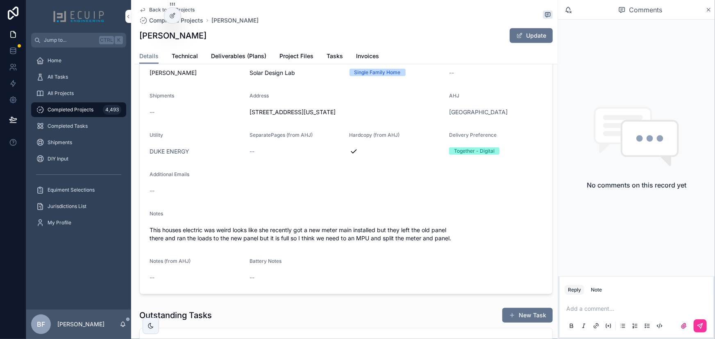
click at [295, 57] on span "Project Files" at bounding box center [297, 56] width 34 height 8
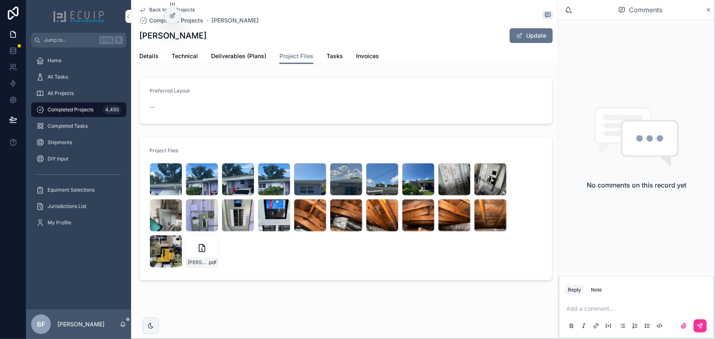
click at [0, 0] on icon "scrollable content" at bounding box center [0, 0] width 0 height 0
click at [339, 55] on span "Tasks" at bounding box center [335, 56] width 16 height 8
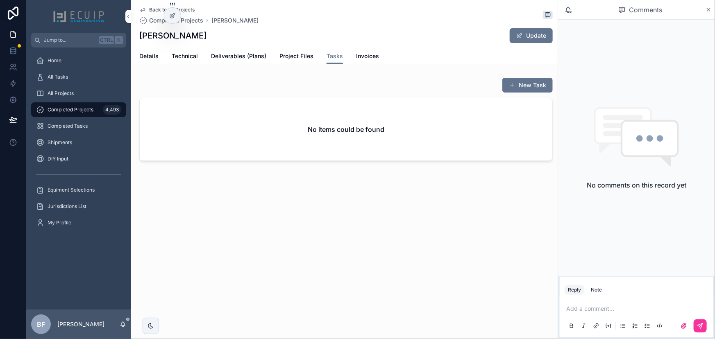
click at [519, 84] on button "New Task" at bounding box center [528, 85] width 50 height 15
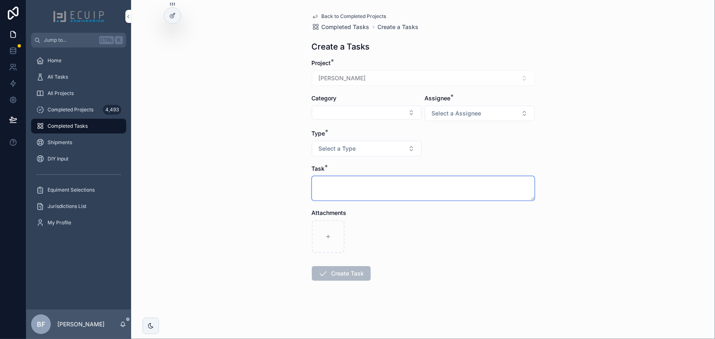
click at [397, 198] on textarea "scrollable content" at bounding box center [423, 188] width 223 height 25
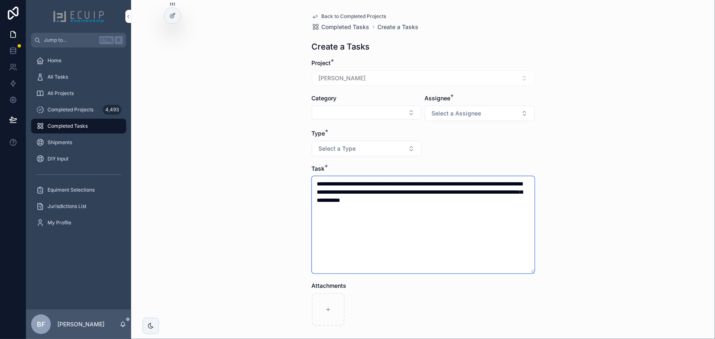
click at [502, 212] on textarea "**********" at bounding box center [423, 225] width 223 height 98
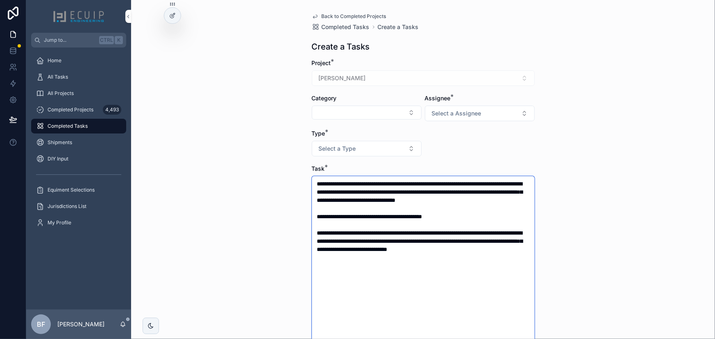
click at [509, 241] on textarea "**********" at bounding box center [423, 298] width 223 height 245
click at [414, 257] on textarea "**********" at bounding box center [423, 302] width 223 height 253
click at [422, 279] on textarea "**********" at bounding box center [423, 302] width 223 height 253
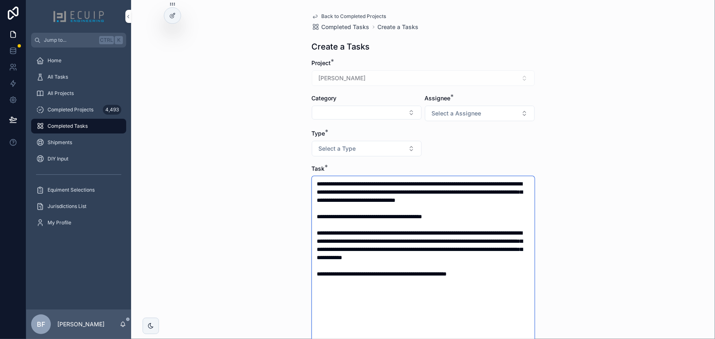
type textarea "**********"
click at [449, 112] on span "Select a Assignee" at bounding box center [457, 113] width 50 height 8
click at [439, 159] on div "Client" at bounding box center [435, 158] width 14 height 7
click at [392, 154] on button "Select a Type" at bounding box center [367, 149] width 110 height 16
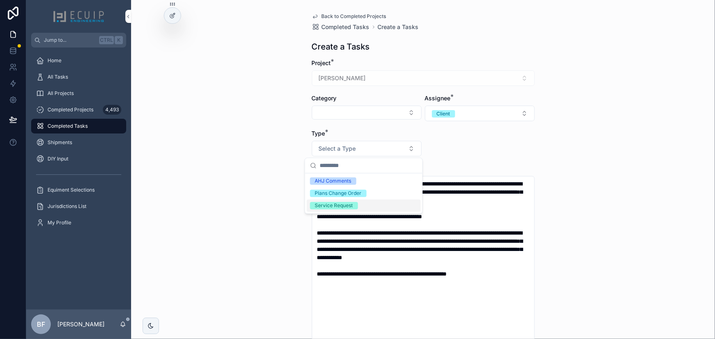
click at [349, 208] on div "Service Request" at bounding box center [334, 205] width 38 height 7
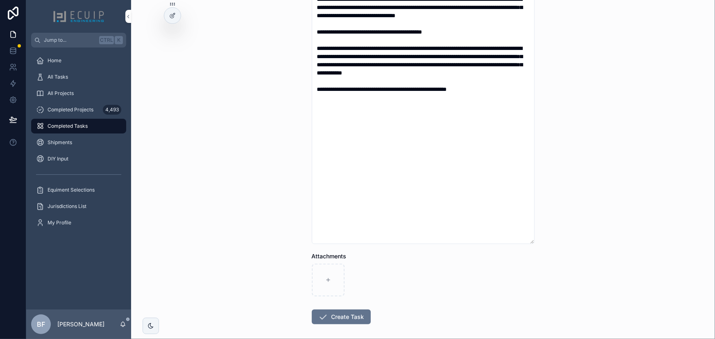
scroll to position [186, 0]
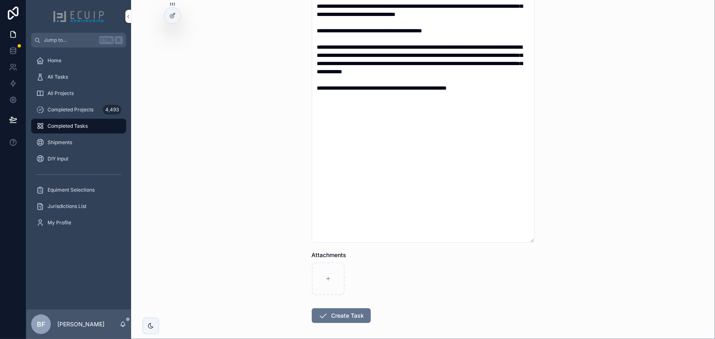
click at [333, 314] on button "Create Task" at bounding box center [341, 316] width 59 height 15
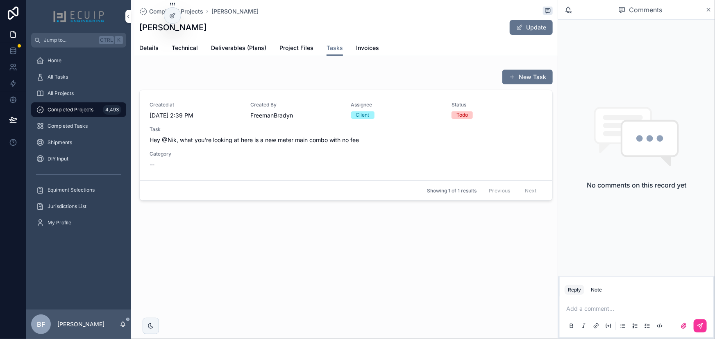
drag, startPoint x: 155, startPoint y: 46, endPoint x: 163, endPoint y: 61, distance: 17.8
click at [155, 46] on span "Details" at bounding box center [148, 48] width 19 height 8
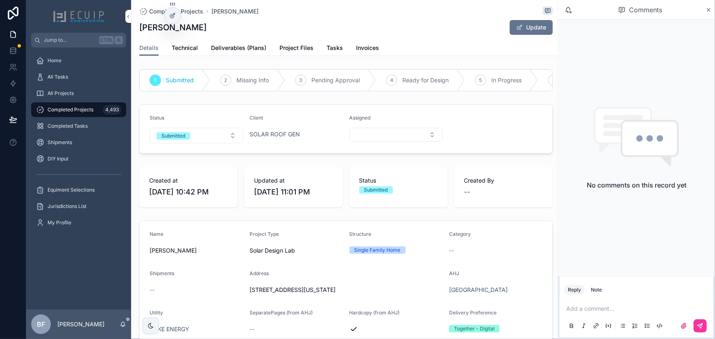
click at [192, 139] on button "Submitted" at bounding box center [196, 136] width 93 height 16
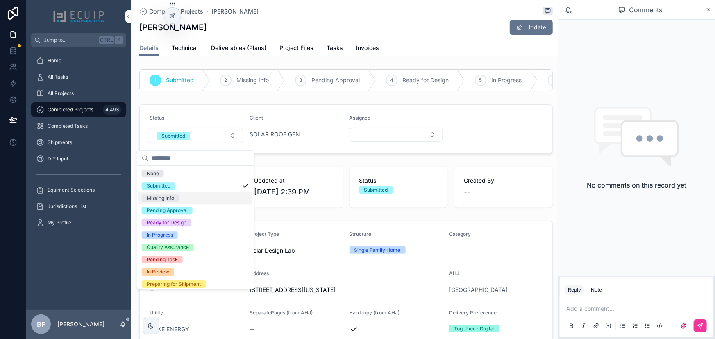
click at [169, 196] on div "Missing Info" at bounding box center [160, 198] width 27 height 7
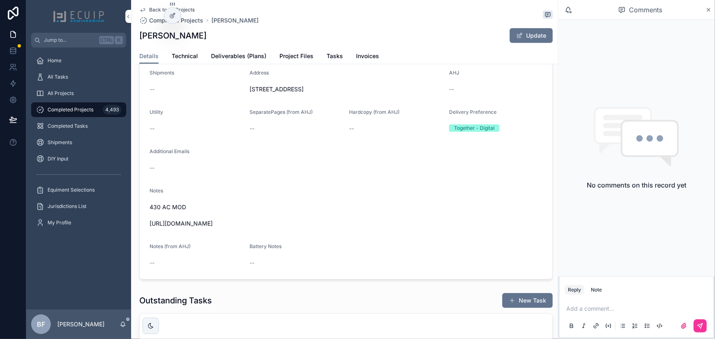
scroll to position [298, 0]
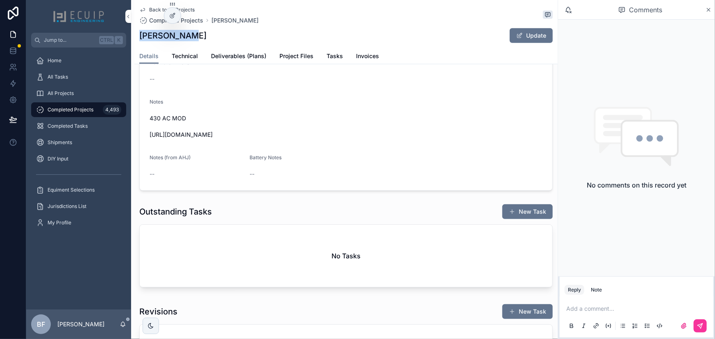
drag, startPoint x: 204, startPoint y: 42, endPoint x: 141, endPoint y: 34, distance: 63.2
click at [141, 34] on div "[PERSON_NAME] Update" at bounding box center [346, 36] width 414 height 16
copy h1 "[PERSON_NAME]"
click at [278, 137] on span "430 AC MOD [URL][DOMAIN_NAME]" at bounding box center [346, 126] width 393 height 25
drag, startPoint x: 280, startPoint y: 139, endPoint x: 146, endPoint y: 147, distance: 134.7
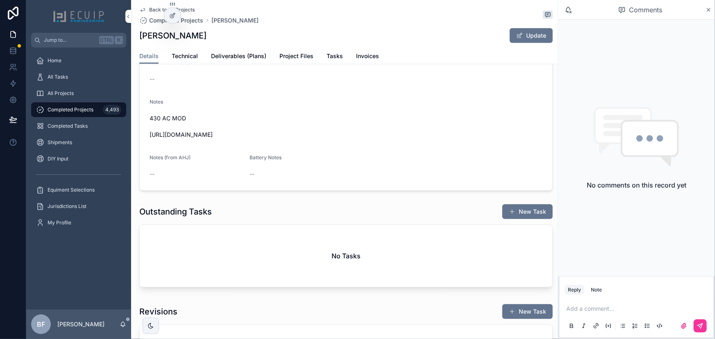
click at [146, 147] on form "Name [PERSON_NAME] Project Type Solar Structure Single Family Home Category -- …" at bounding box center [346, 61] width 413 height 259
copy span "[URL][DOMAIN_NAME]"
click at [305, 83] on form "Name [PERSON_NAME] Project Type Solar Structure Single Family Home Category -- …" at bounding box center [346, 61] width 413 height 259
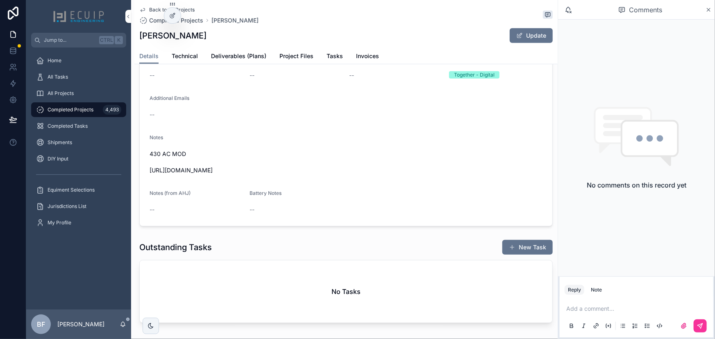
scroll to position [186, 0]
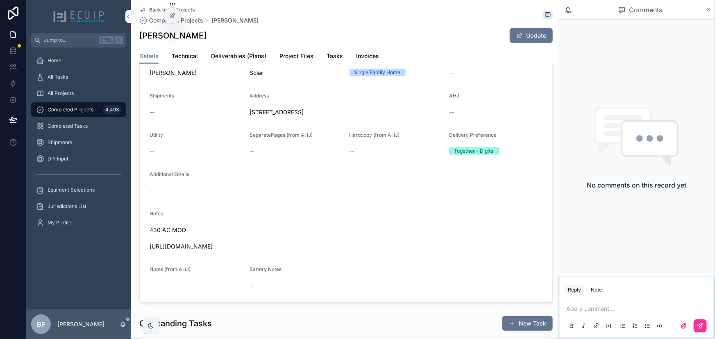
click at [258, 57] on span "Deliverables (Plans)" at bounding box center [238, 56] width 55 height 8
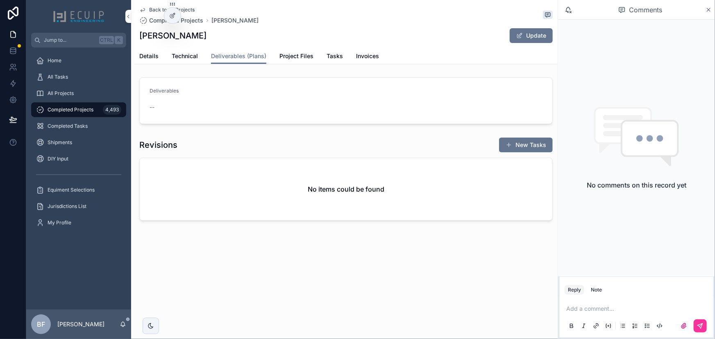
click at [537, 32] on button "Update" at bounding box center [531, 35] width 43 height 15
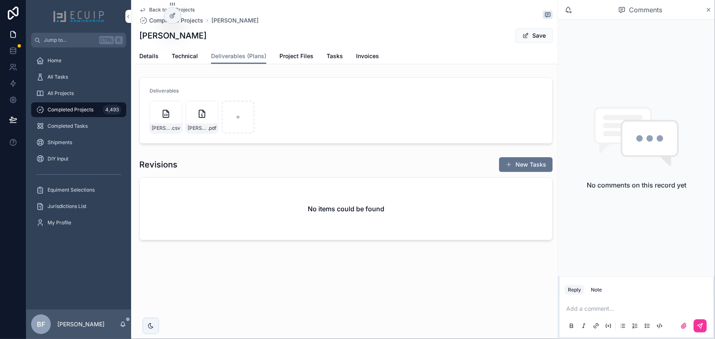
click at [529, 40] on button "Save" at bounding box center [534, 35] width 37 height 15
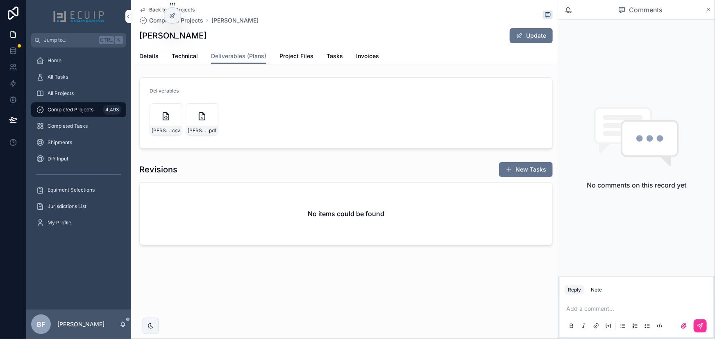
drag, startPoint x: 153, startPoint y: 53, endPoint x: 171, endPoint y: 64, distance: 20.5
click at [153, 53] on span "Details" at bounding box center [148, 56] width 19 height 8
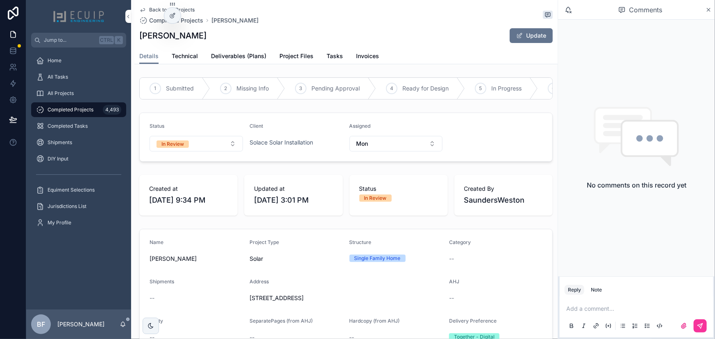
click at [199, 148] on button "In Review" at bounding box center [196, 144] width 93 height 16
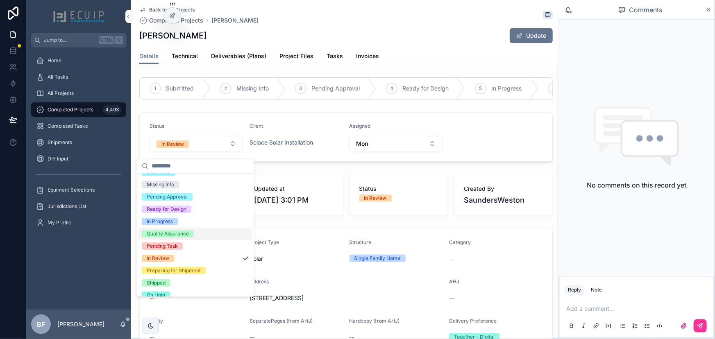
scroll to position [64, 0]
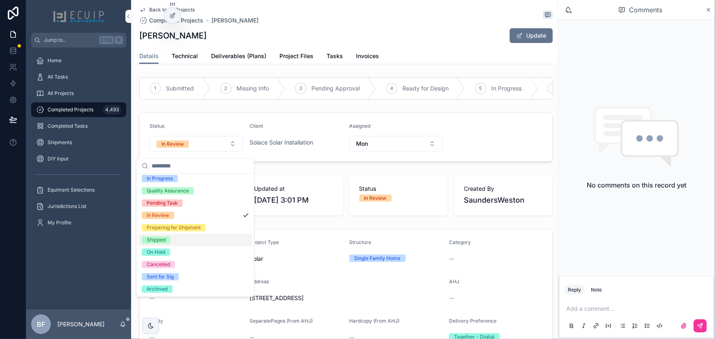
click at [156, 240] on div "Shipped" at bounding box center [156, 240] width 19 height 7
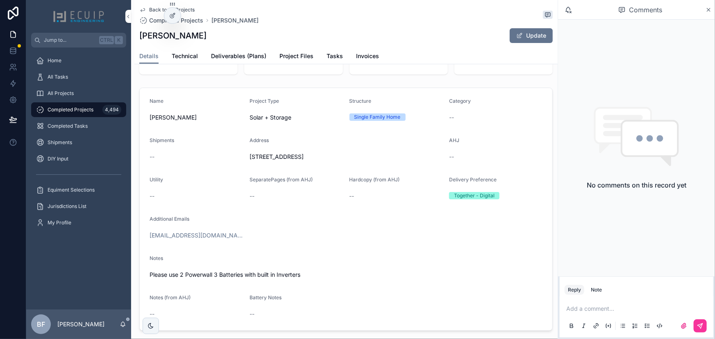
scroll to position [223, 0]
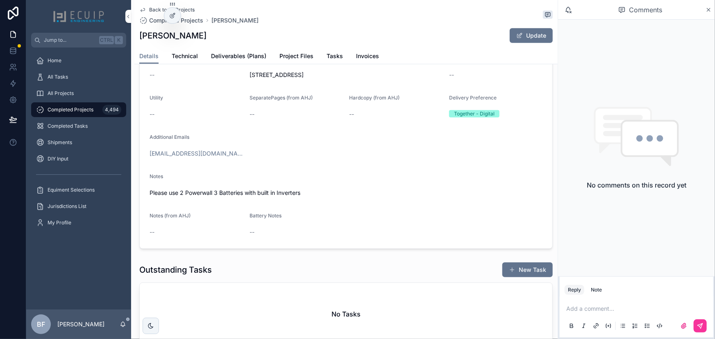
click at [291, 57] on span "Project Files" at bounding box center [297, 56] width 34 height 8
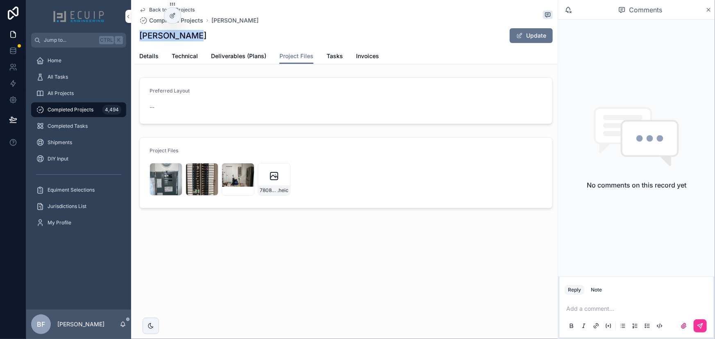
drag, startPoint x: 194, startPoint y: 42, endPoint x: 134, endPoint y: 38, distance: 60.0
click at [134, 38] on div "Back to All Projects Completed Projects [PERSON_NAME] [PERSON_NAME] Update Proj…" at bounding box center [346, 32] width 424 height 64
copy h1 "[PERSON_NAME]"
drag, startPoint x: 150, startPoint y: 53, endPoint x: 167, endPoint y: 71, distance: 24.4
click at [150, 53] on span "Details" at bounding box center [148, 56] width 19 height 8
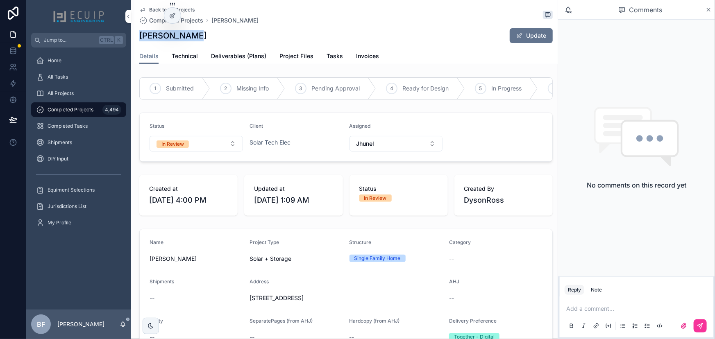
click at [203, 152] on button "In Review" at bounding box center [196, 144] width 93 height 16
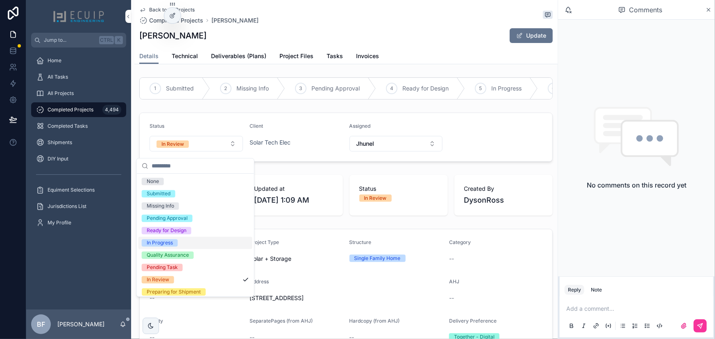
click at [166, 244] on div "In Progress" at bounding box center [160, 242] width 26 height 7
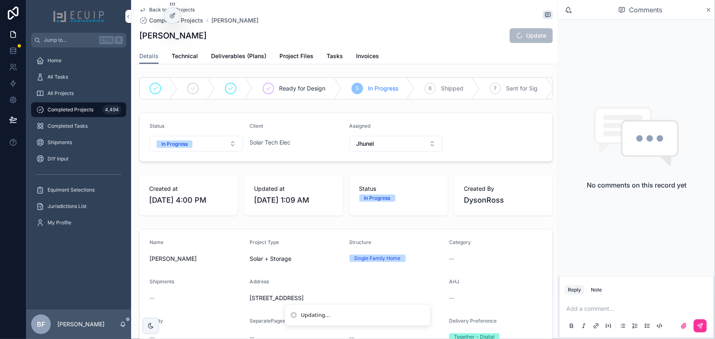
click at [88, 92] on div "All Projects" at bounding box center [78, 93] width 85 height 13
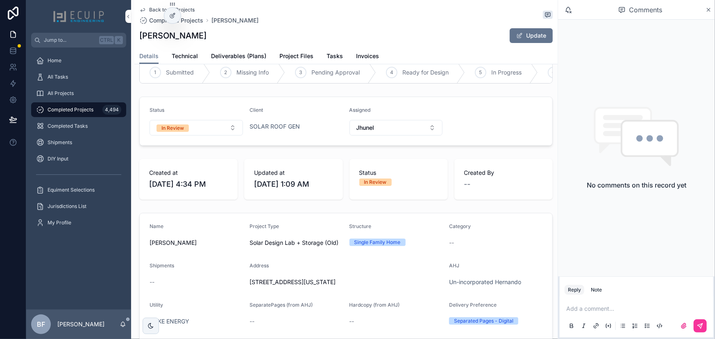
scroll to position [37, 0]
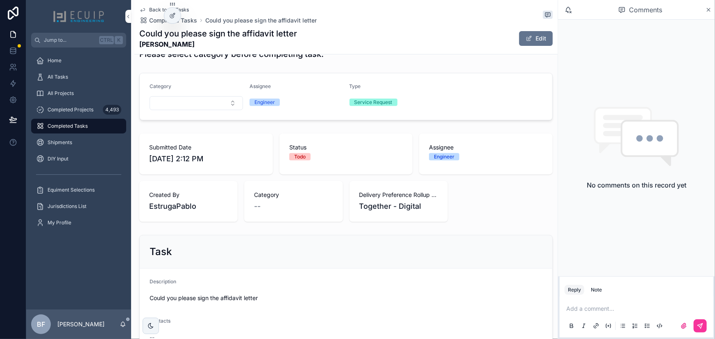
scroll to position [261, 0]
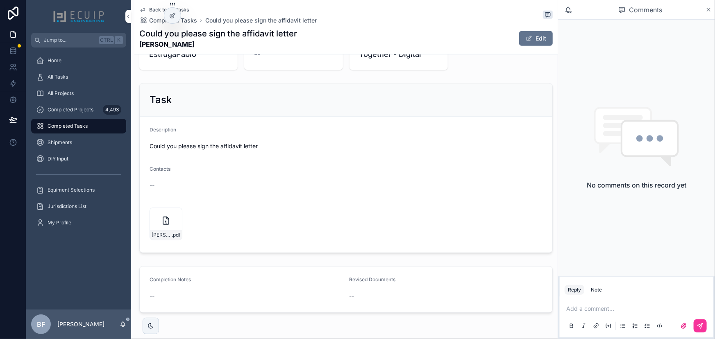
click at [0, 0] on icon "scrollable content" at bounding box center [0, 0] width 0 height 0
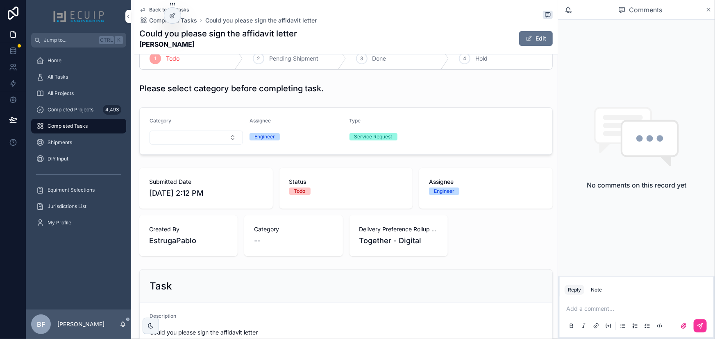
scroll to position [289, 0]
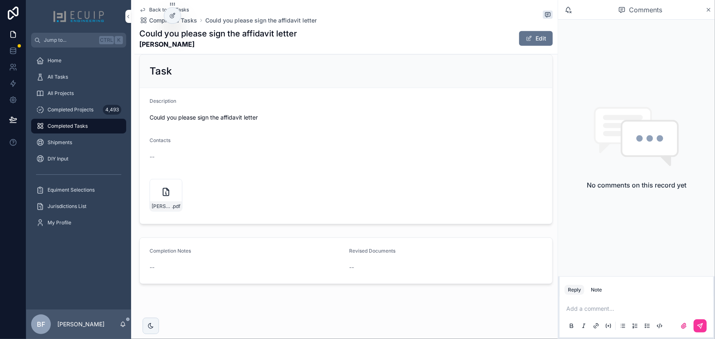
click at [521, 33] on button "Edit" at bounding box center [536, 38] width 34 height 15
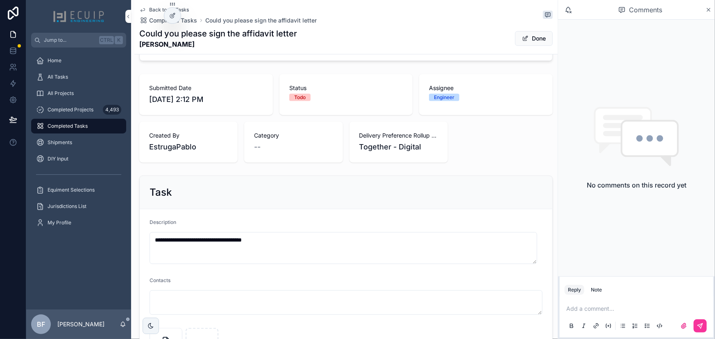
scroll to position [68, 0]
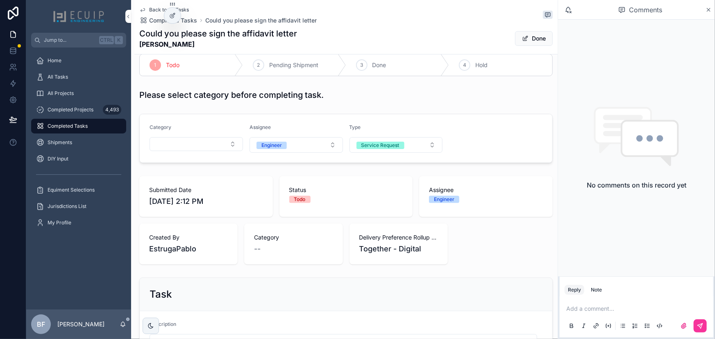
click at [183, 143] on button "Select Button" at bounding box center [196, 144] width 93 height 14
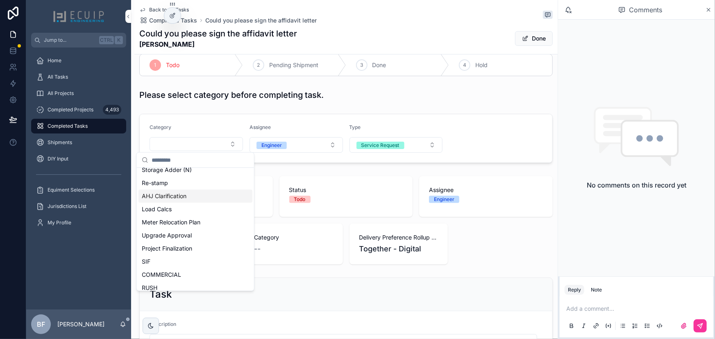
scroll to position [112, 0]
click at [181, 246] on span "Post Install Affidavit" at bounding box center [168, 248] width 53 height 8
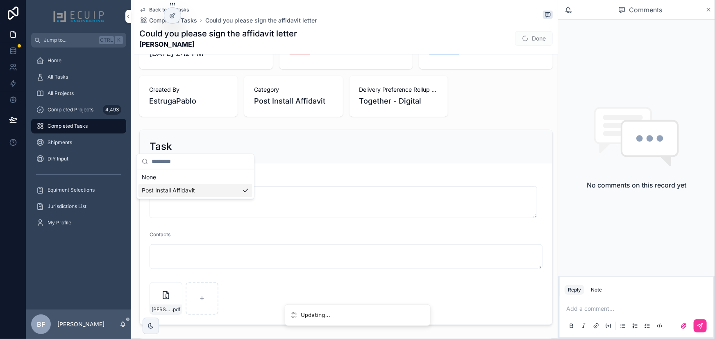
scroll to position [336, 0]
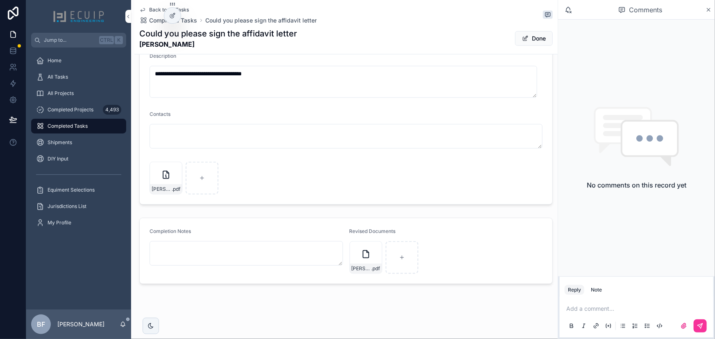
click at [530, 35] on button "Done" at bounding box center [534, 38] width 38 height 15
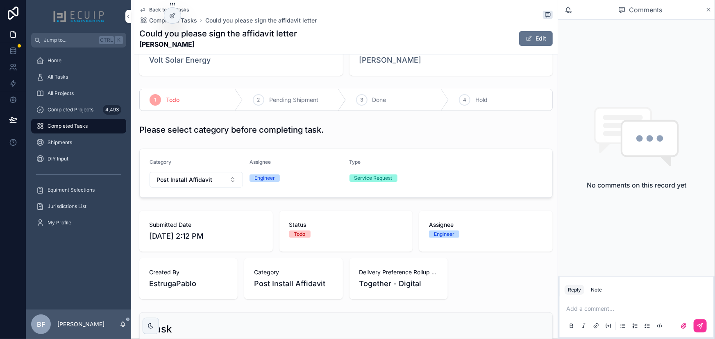
scroll to position [0, 0]
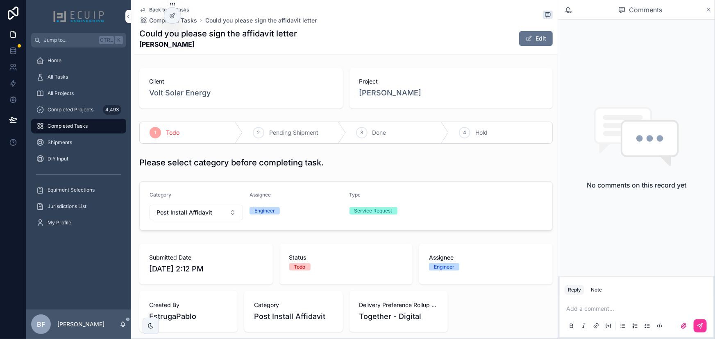
click at [362, 128] on div "3" at bounding box center [361, 132] width 11 height 11
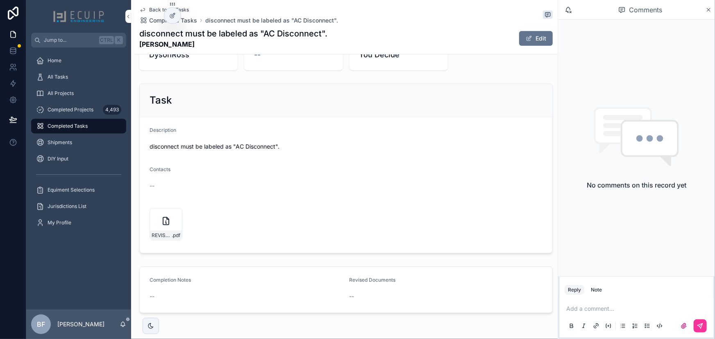
scroll to position [261, 0]
click at [161, 235] on span "REVISED-ONE-LINE--[GEOGRAPHIC_DATA]" at bounding box center [162, 235] width 20 height 7
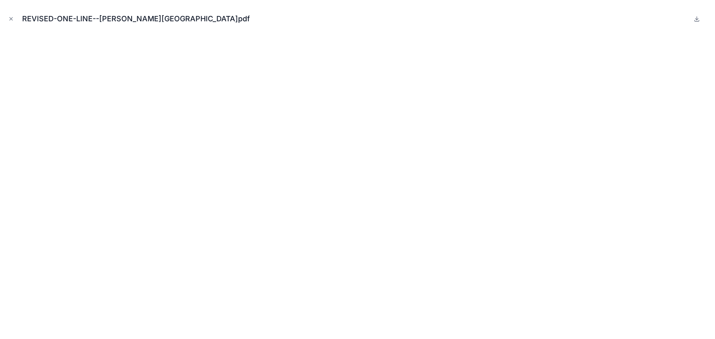
click at [18, 28] on div "REVISED-ONE-LINE--[PERSON_NAME][GEOGRAPHIC_DATA]pdf" at bounding box center [358, 19] width 702 height 25
click at [12, 24] on div "REVISED-ONE-LINE--[PERSON_NAME][GEOGRAPHIC_DATA]pdf" at bounding box center [358, 19] width 702 height 25
click at [13, 20] on icon "Close modal" at bounding box center [11, 19] width 6 height 6
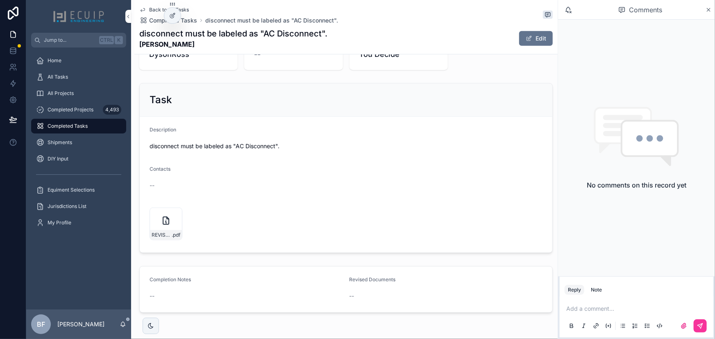
click at [533, 40] on button "Edit" at bounding box center [536, 38] width 34 height 15
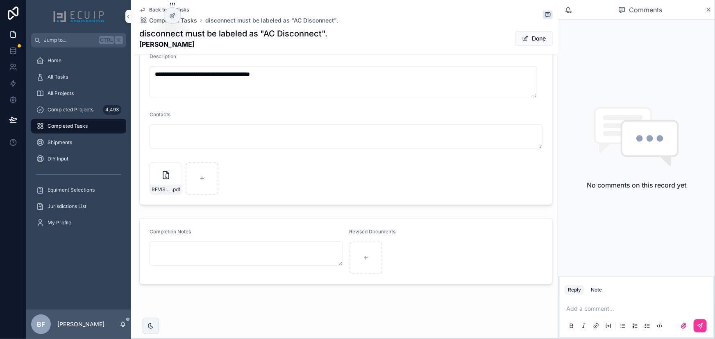
scroll to position [336, 0]
click at [533, 34] on button "Done" at bounding box center [534, 38] width 38 height 15
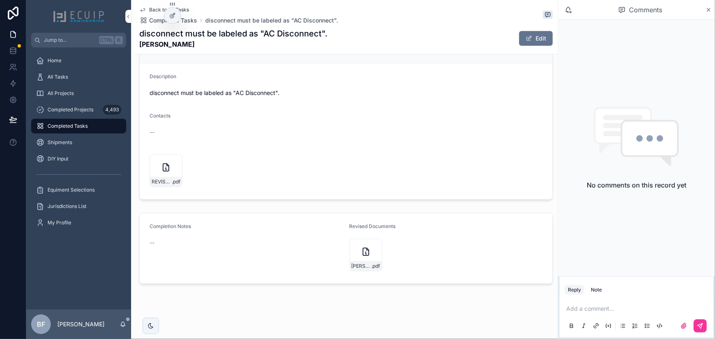
scroll to position [16, 0]
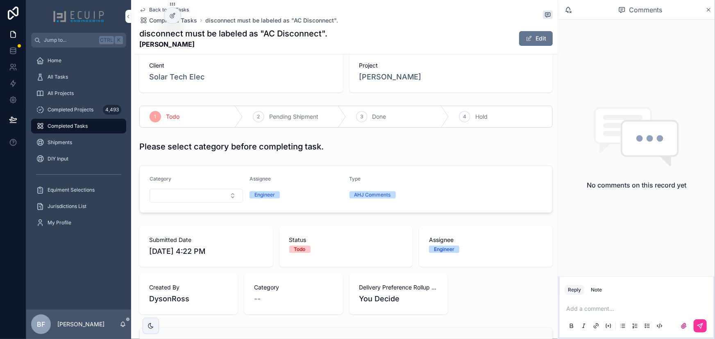
click at [391, 116] on div "3 Done" at bounding box center [397, 116] width 103 height 21
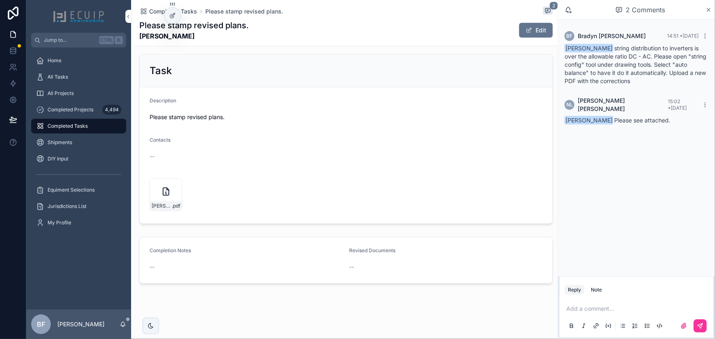
click at [540, 34] on button "Edit" at bounding box center [536, 30] width 34 height 15
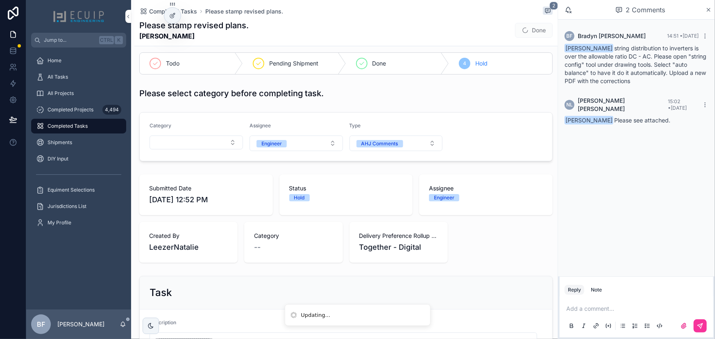
scroll to position [60, 0]
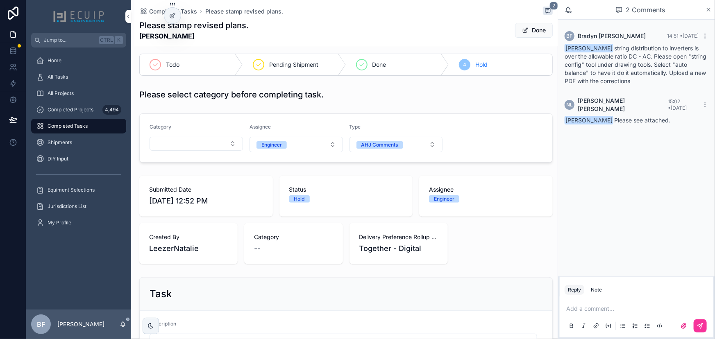
click at [524, 27] on button "Done" at bounding box center [534, 30] width 38 height 15
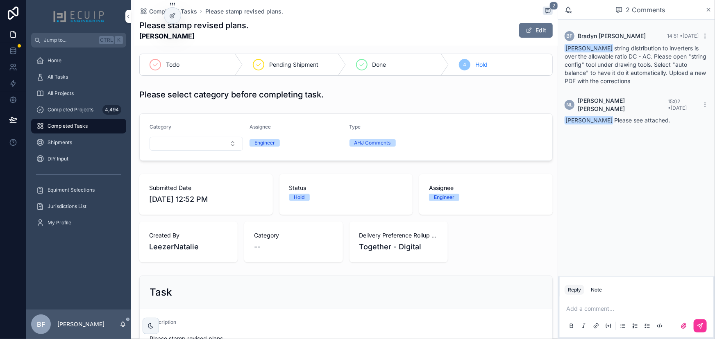
click at [366, 62] on div "Done" at bounding box center [397, 64] width 103 height 21
click at [76, 78] on div "All Tasks" at bounding box center [78, 77] width 85 height 13
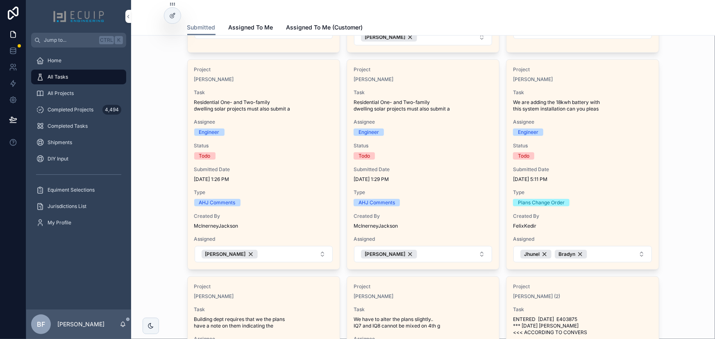
scroll to position [261, 0]
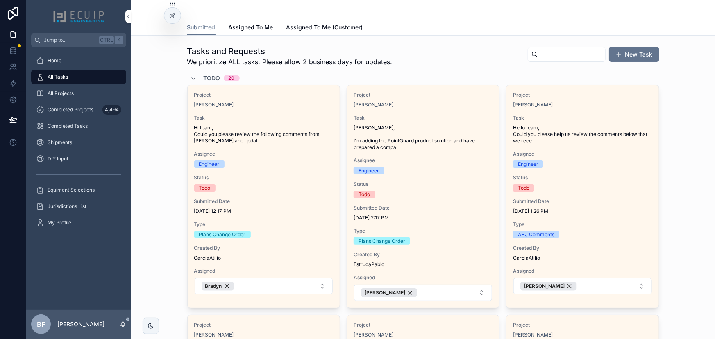
click at [273, 102] on div "[PERSON_NAME]" at bounding box center [263, 105] width 139 height 7
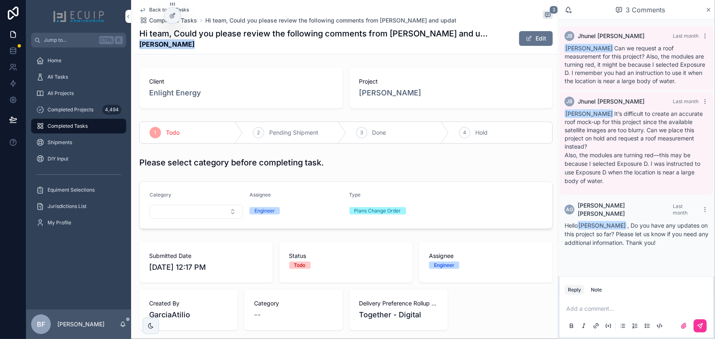
drag, startPoint x: 192, startPoint y: 39, endPoint x: 181, endPoint y: 50, distance: 15.7
click at [140, 43] on strong "[PERSON_NAME]" at bounding box center [315, 44] width 352 height 10
click at [207, 49] on div "Back to All Tasks Completed Tasks Hi team, Could you please review the followin…" at bounding box center [346, 27] width 414 height 54
drag, startPoint x: 183, startPoint y: 41, endPoint x: 141, endPoint y: 44, distance: 42.0
click at [141, 44] on strong "[PERSON_NAME]" at bounding box center [315, 44] width 352 height 10
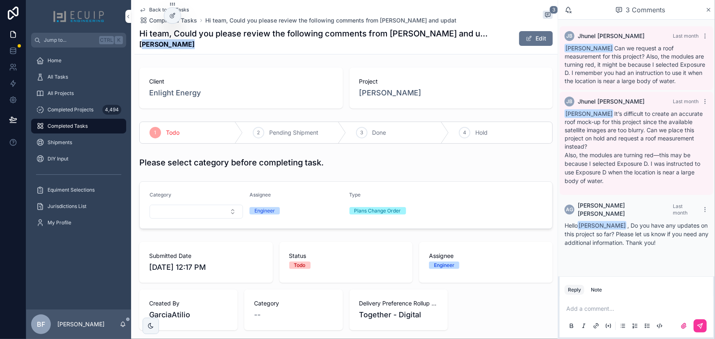
click at [141, 44] on strong "[PERSON_NAME]" at bounding box center [315, 44] width 352 height 10
drag, startPoint x: 137, startPoint y: 42, endPoint x: 185, endPoint y: 47, distance: 47.5
click at [185, 47] on div "Back to All Tasks Completed Tasks Hi team, Could you please review the followin…" at bounding box center [346, 27] width 424 height 55
copy strong "[PERSON_NAME]"
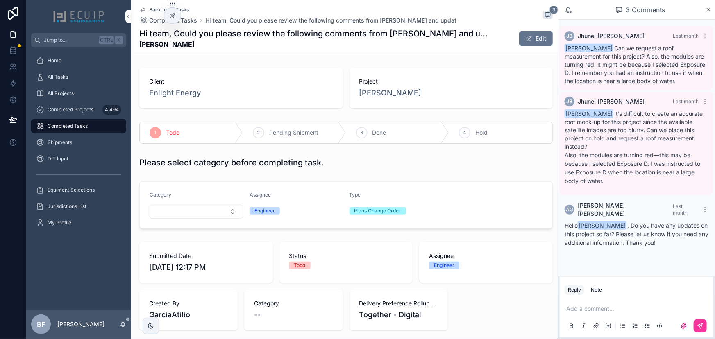
click at [363, 91] on span "[PERSON_NAME]" at bounding box center [391, 92] width 62 height 11
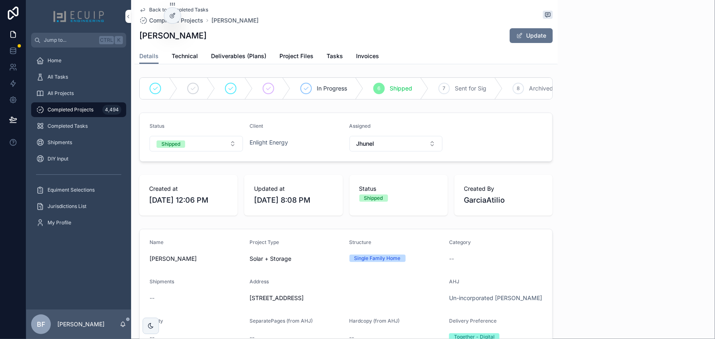
click at [332, 60] on link "Tasks" at bounding box center [335, 57] width 16 height 16
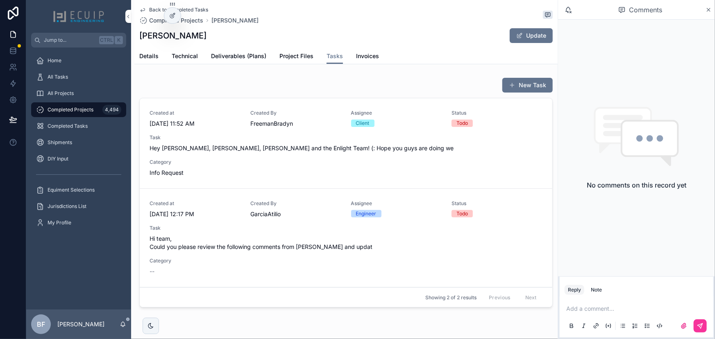
click at [410, 157] on div "Created at [DATE] 11:52 AM Created By FreemanBradyn Assignee Client Status Todo…" at bounding box center [346, 143] width 393 height 67
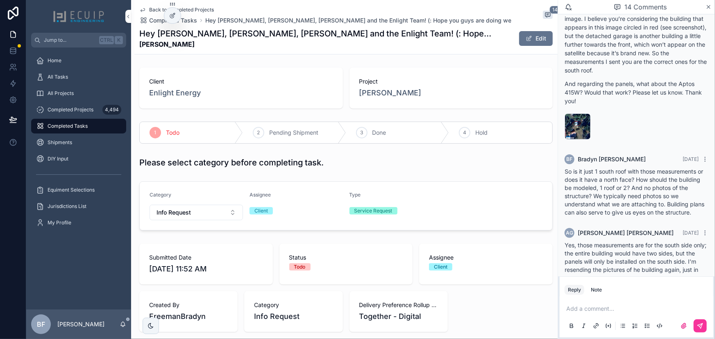
scroll to position [836, 0]
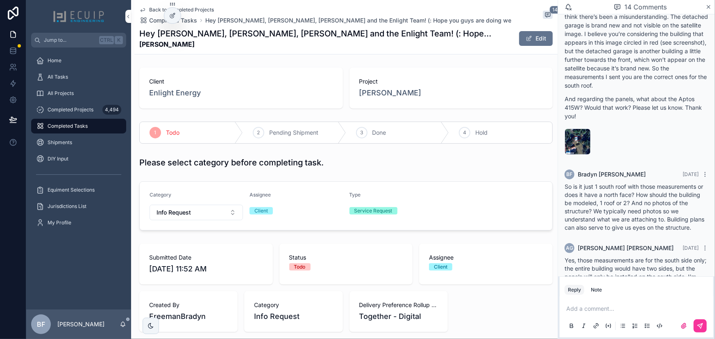
click at [385, 94] on span "[PERSON_NAME]" at bounding box center [391, 92] width 62 height 11
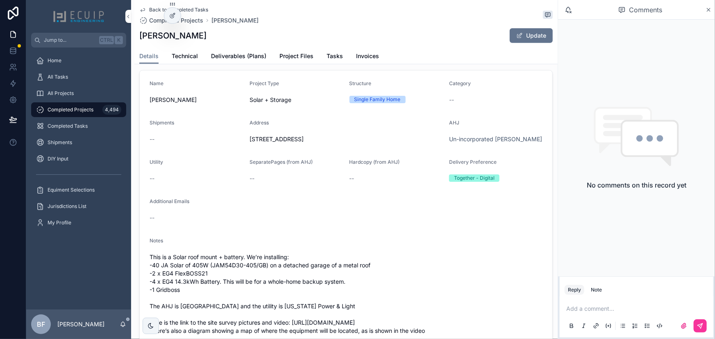
scroll to position [223, 0]
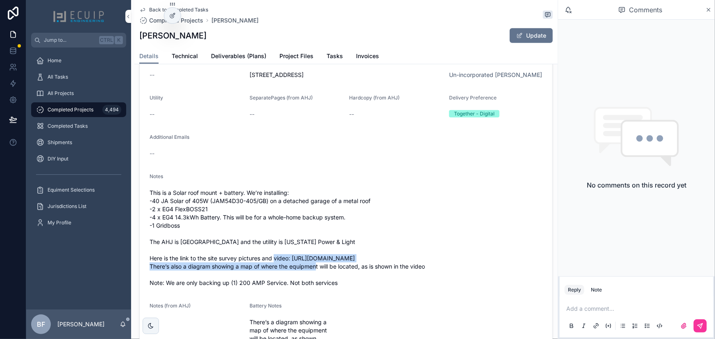
drag, startPoint x: 297, startPoint y: 272, endPoint x: 293, endPoint y: 262, distance: 10.5
click at [293, 262] on span "This is a Solar roof mount + battery. We’re installing: -40 JA Solar of 405W (J…" at bounding box center [346, 238] width 393 height 98
copy span "[URL][DOMAIN_NAME]"
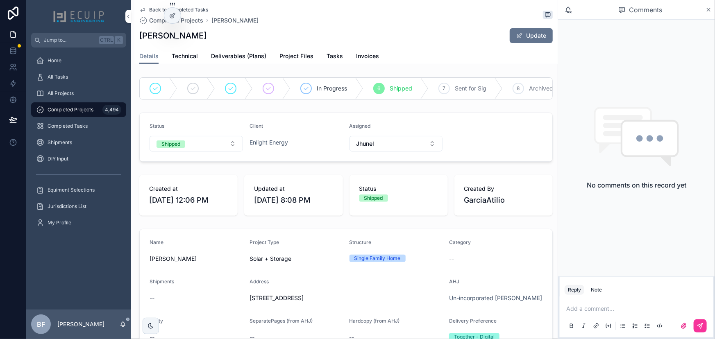
click at [320, 54] on div "Details Technical Deliverables (Plans) Project Files Tasks Invoices" at bounding box center [346, 56] width 414 height 16
click at [324, 53] on div "Details Technical Deliverables (Plans) Project Files Tasks Invoices" at bounding box center [346, 56] width 414 height 16
click at [327, 52] on span "Tasks" at bounding box center [335, 56] width 16 height 8
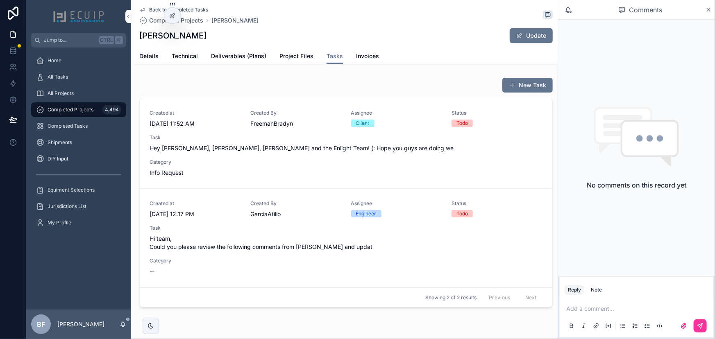
click at [315, 153] on div "Created at [DATE] 11:52 AM Created By FreemanBradyn Assignee Client Status Todo…" at bounding box center [346, 143] width 393 height 67
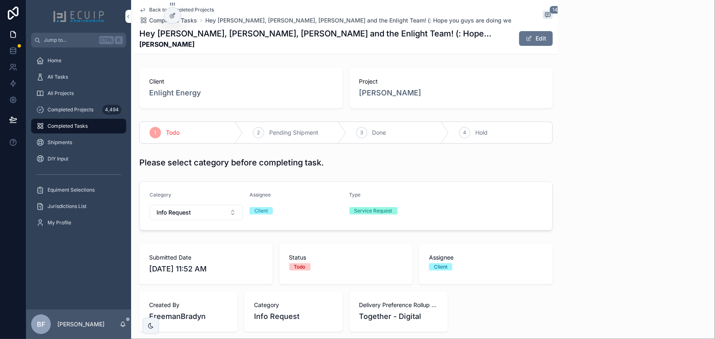
scroll to position [911, 0]
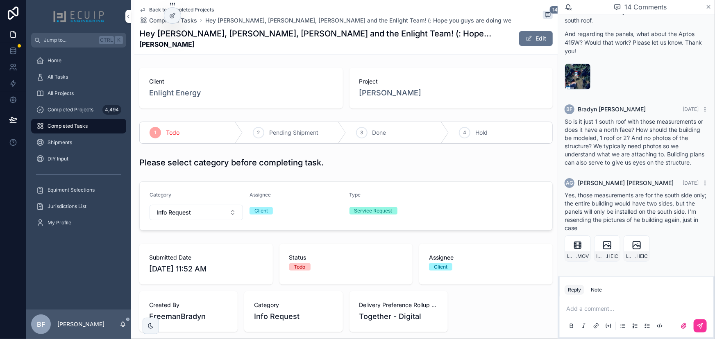
click at [570, 68] on div "image-(39) .png" at bounding box center [578, 77] width 26 height 26
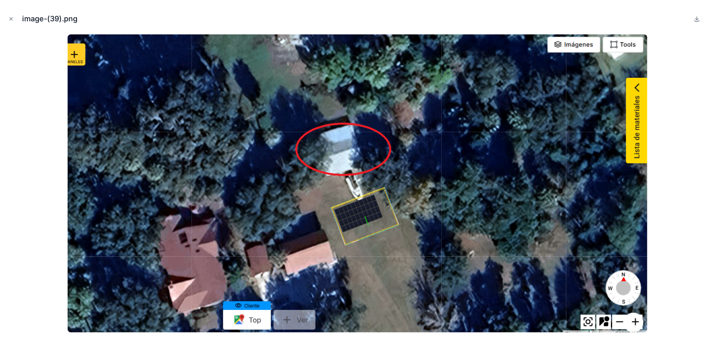
click at [11, 18] on icon "Close modal" at bounding box center [11, 19] width 3 height 3
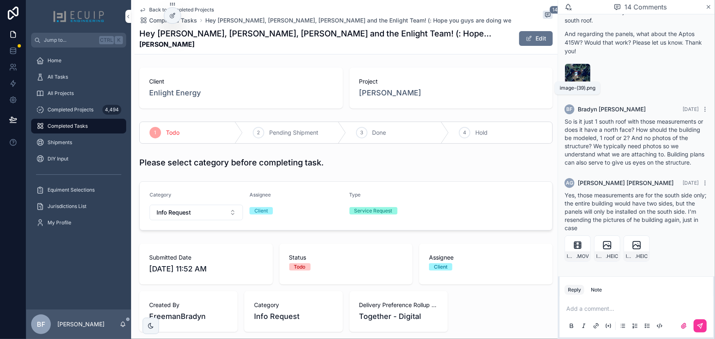
click at [0, 0] on span "image-(39)" at bounding box center [0, 0] width 0 height 0
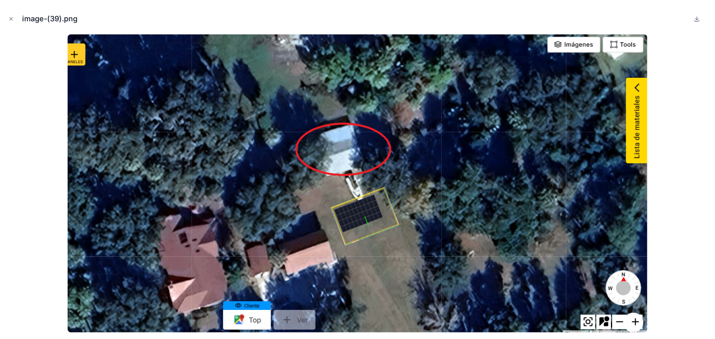
click at [11, 20] on icon "Close modal" at bounding box center [11, 19] width 6 height 6
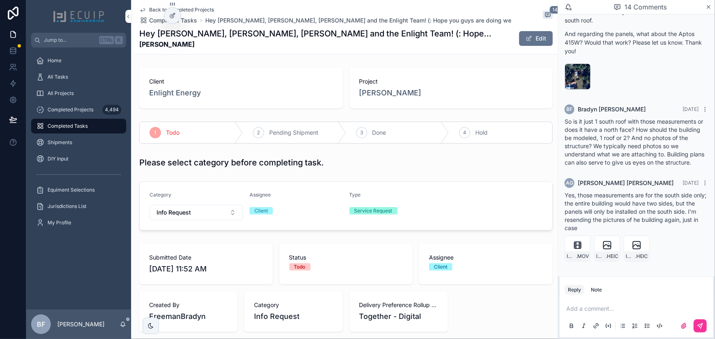
click at [392, 91] on span "[PERSON_NAME]" at bounding box center [391, 92] width 62 height 11
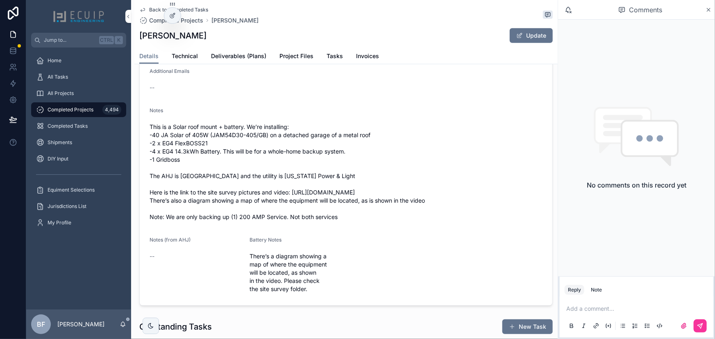
scroll to position [298, 0]
